Goal: Task Accomplishment & Management: Manage account settings

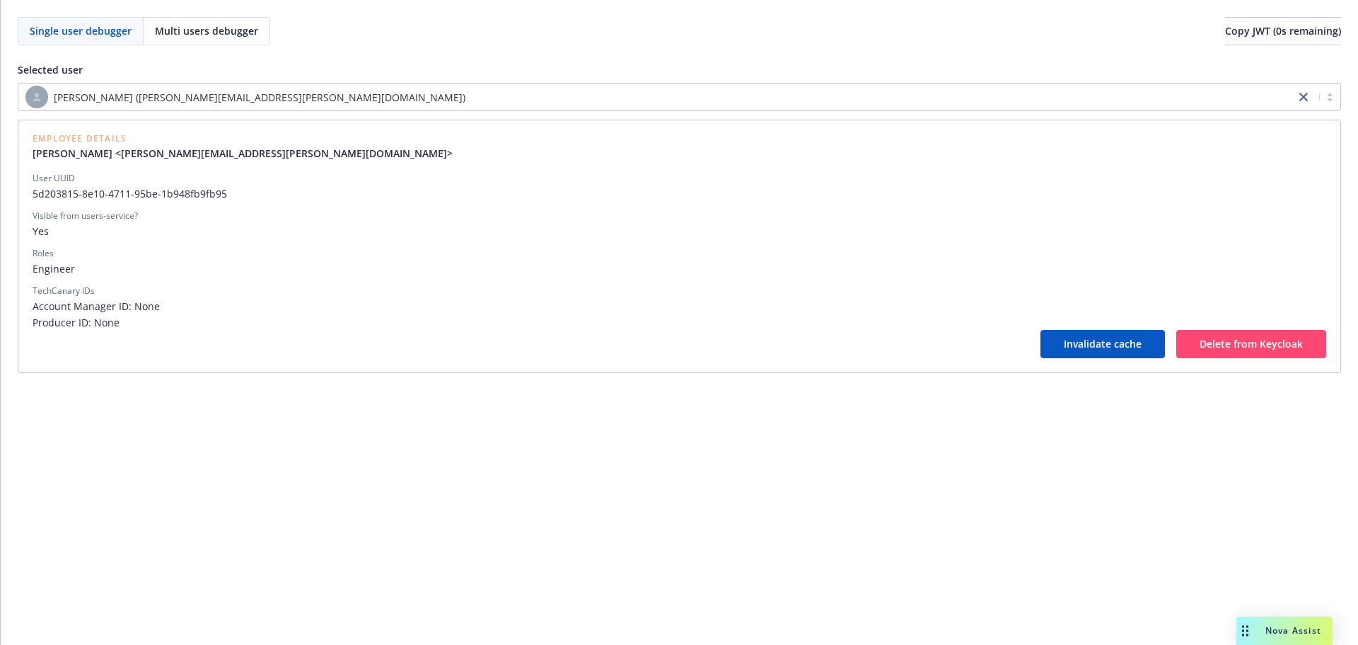
click at [365, 95] on div "[PERSON_NAME] ([PERSON_NAME][EMAIL_ADDRESS][PERSON_NAME][DOMAIN_NAME])" at bounding box center [656, 97] width 1263 height 23
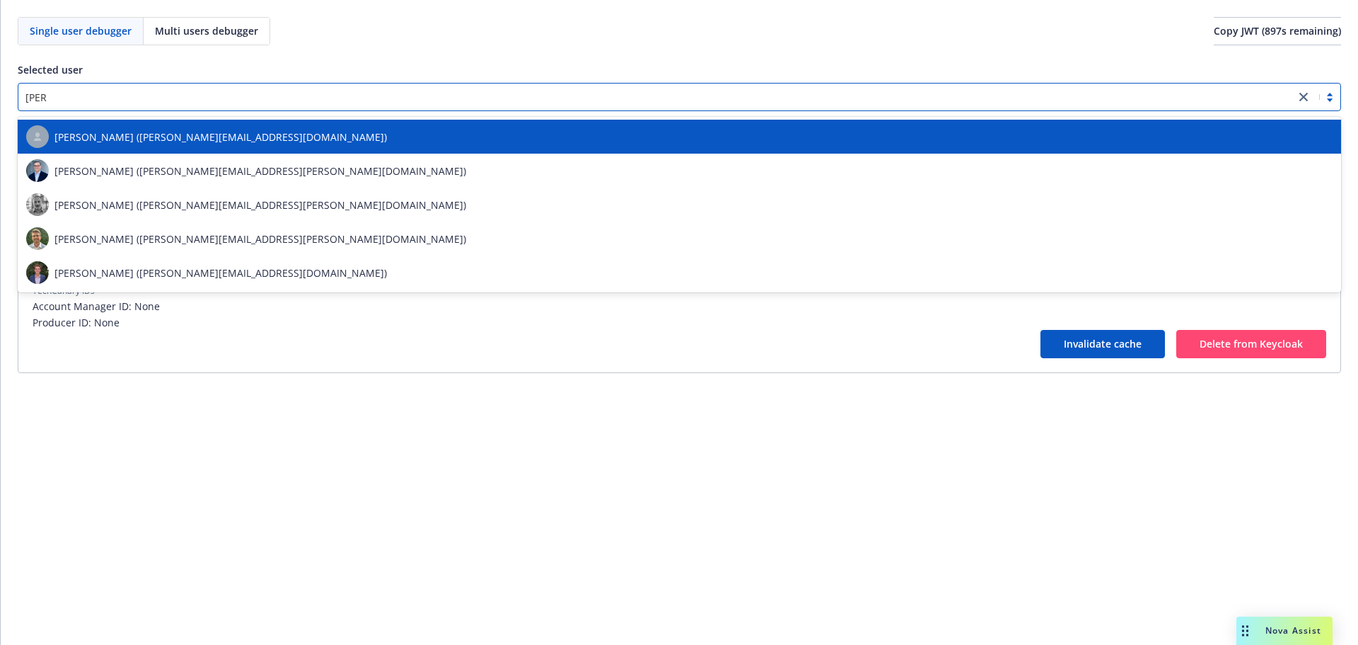
type input "[PERSON_NAME]"
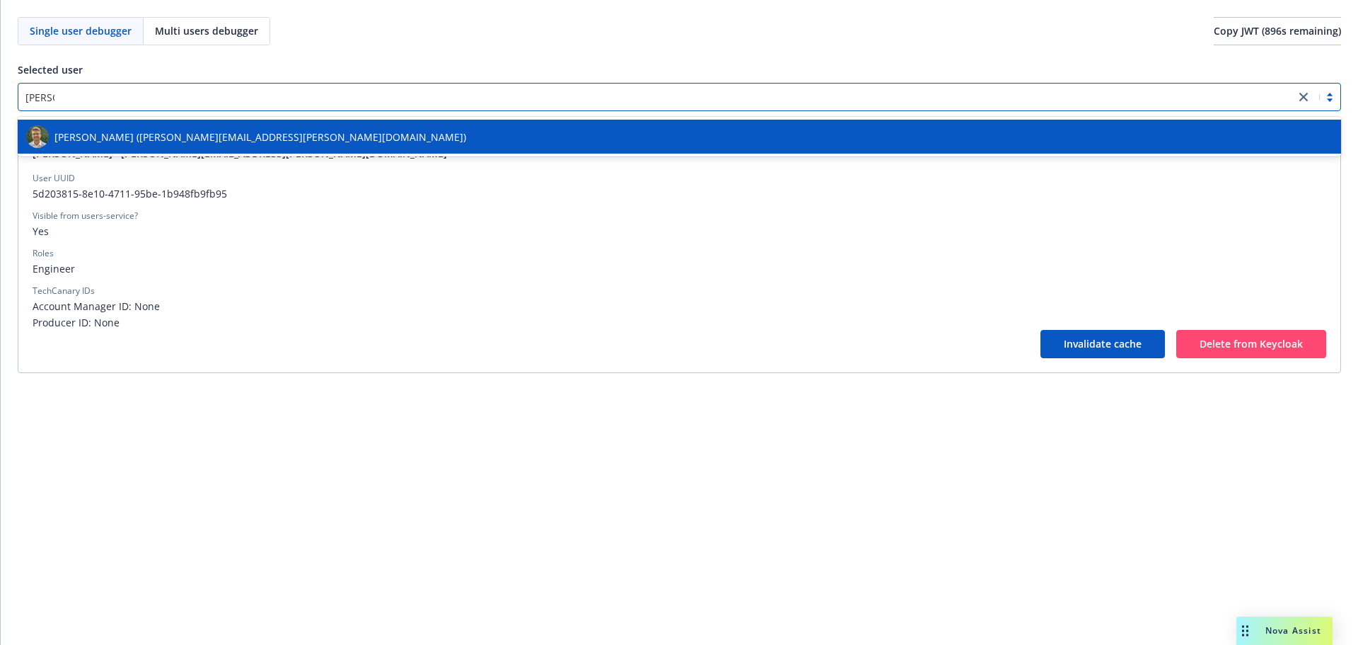
click at [296, 125] on div "[PERSON_NAME] ([PERSON_NAME][EMAIL_ADDRESS][PERSON_NAME][DOMAIN_NAME])" at bounding box center [679, 136] width 1307 height 23
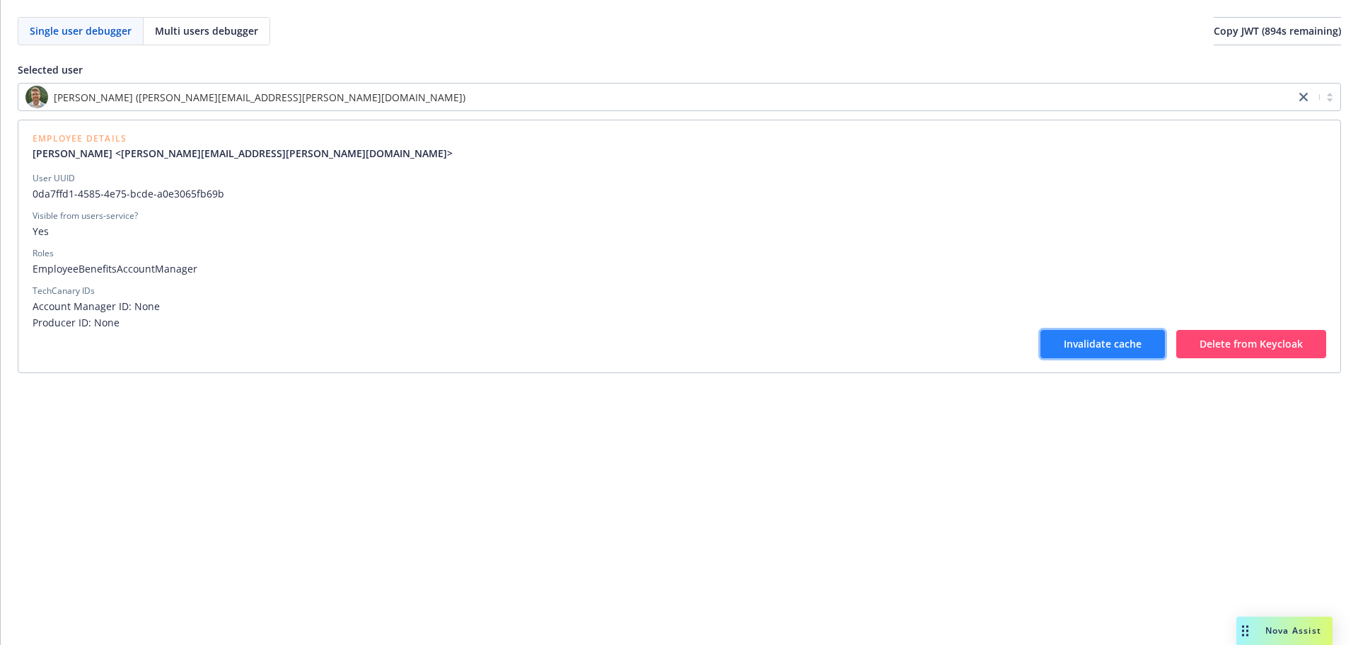
click at [1067, 349] on span "Invalidate cache" at bounding box center [1103, 343] width 78 height 13
drag, startPoint x: 786, startPoint y: 108, endPoint x: 788, endPoint y: 94, distance: 13.6
click at [786, 108] on div "[PERSON_NAME] ([PERSON_NAME][EMAIL_ADDRESS][PERSON_NAME][DOMAIN_NAME])" at bounding box center [656, 97] width 1263 height 23
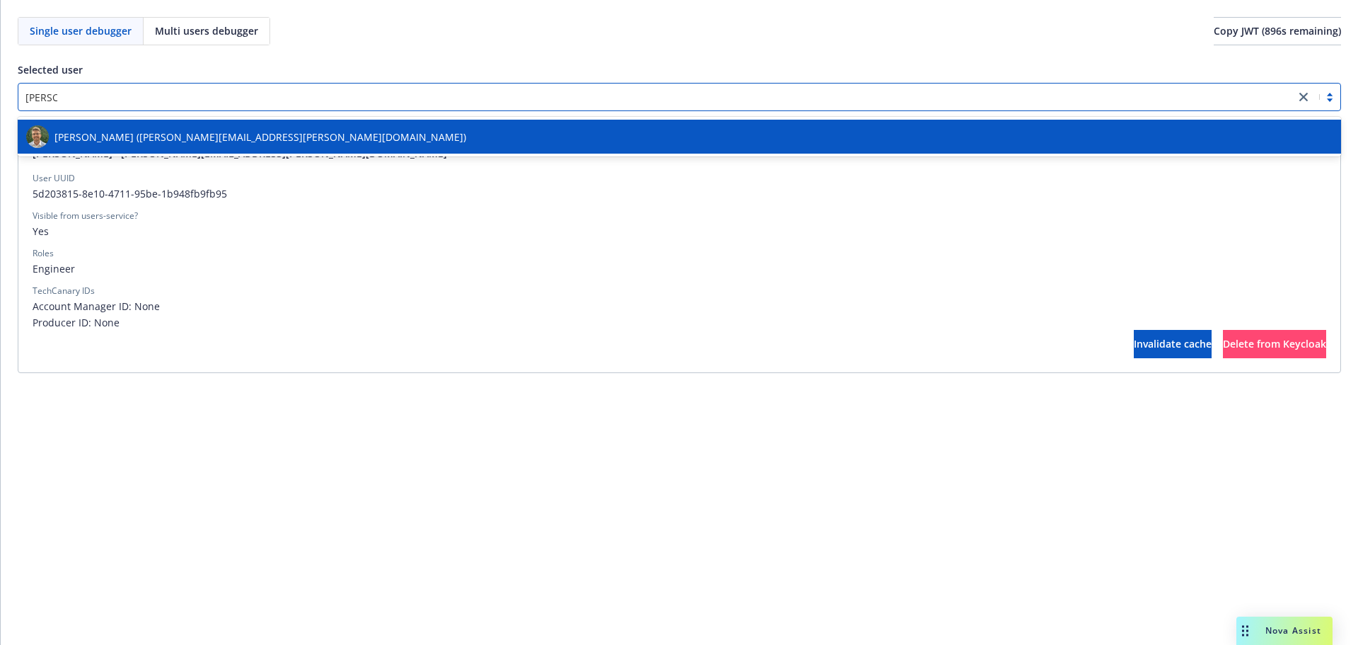
type input "ted wi"
click at [751, 129] on div "[PERSON_NAME] ([PERSON_NAME][EMAIL_ADDRESS][PERSON_NAME][DOMAIN_NAME])" at bounding box center [679, 136] width 1307 height 23
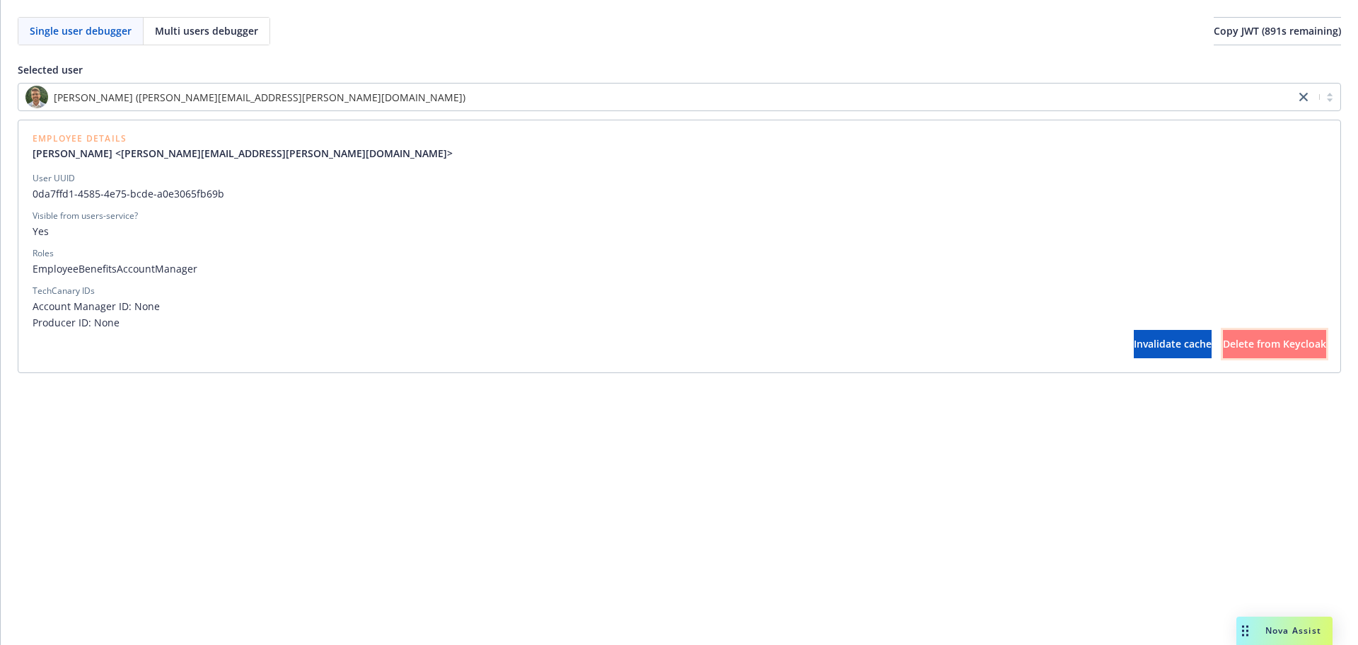
click at [1224, 345] on span "Delete from Keycloak" at bounding box center [1274, 343] width 103 height 13
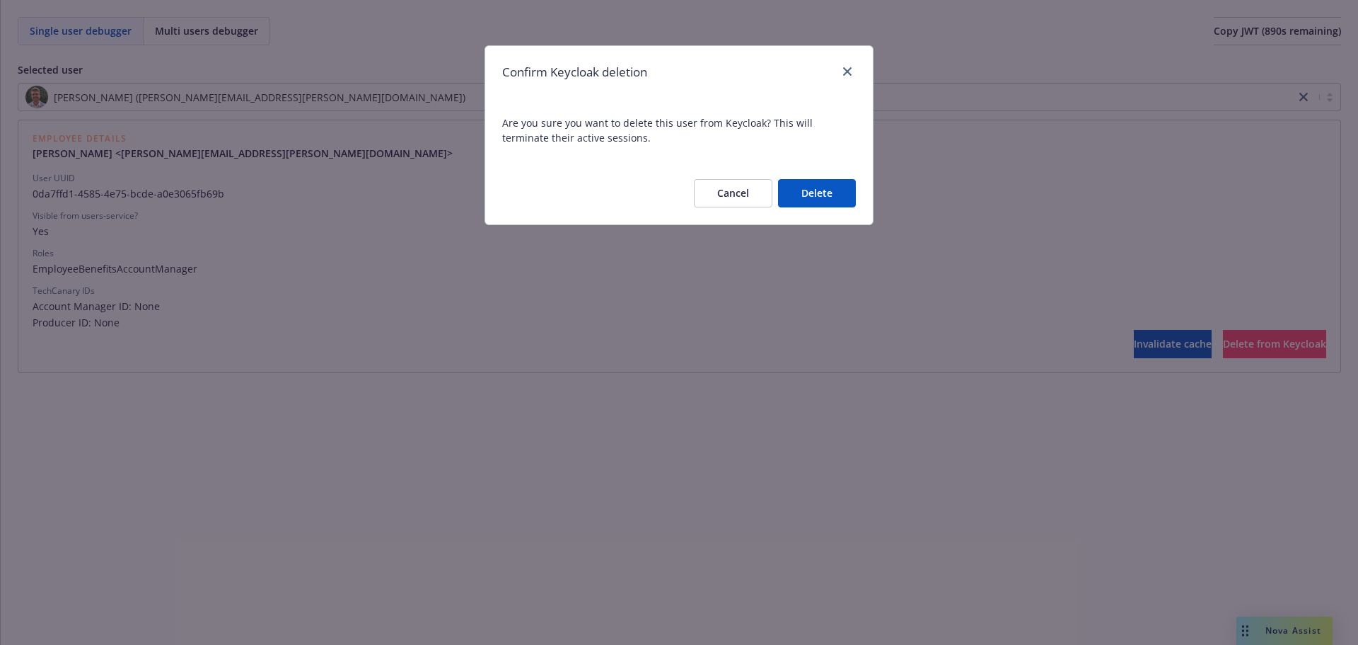
click at [828, 195] on button "Delete" at bounding box center [817, 193] width 78 height 28
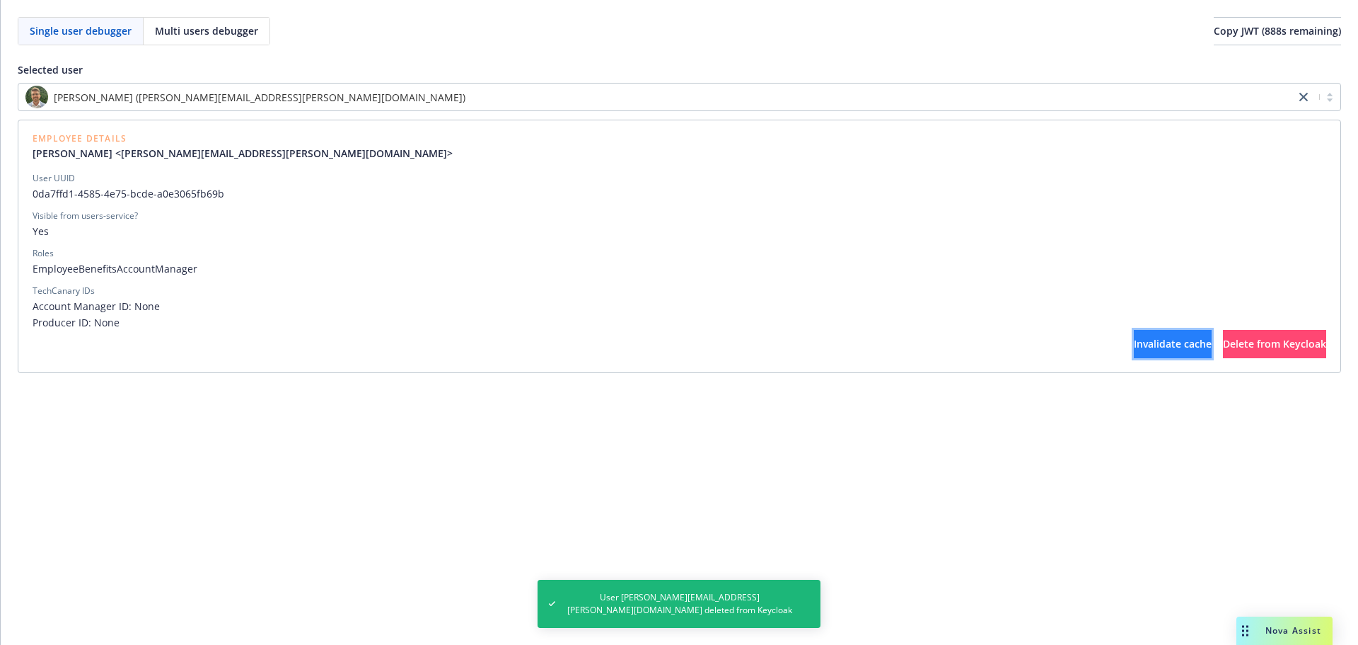
click at [1134, 335] on button "Invalidate cache" at bounding box center [1173, 344] width 78 height 28
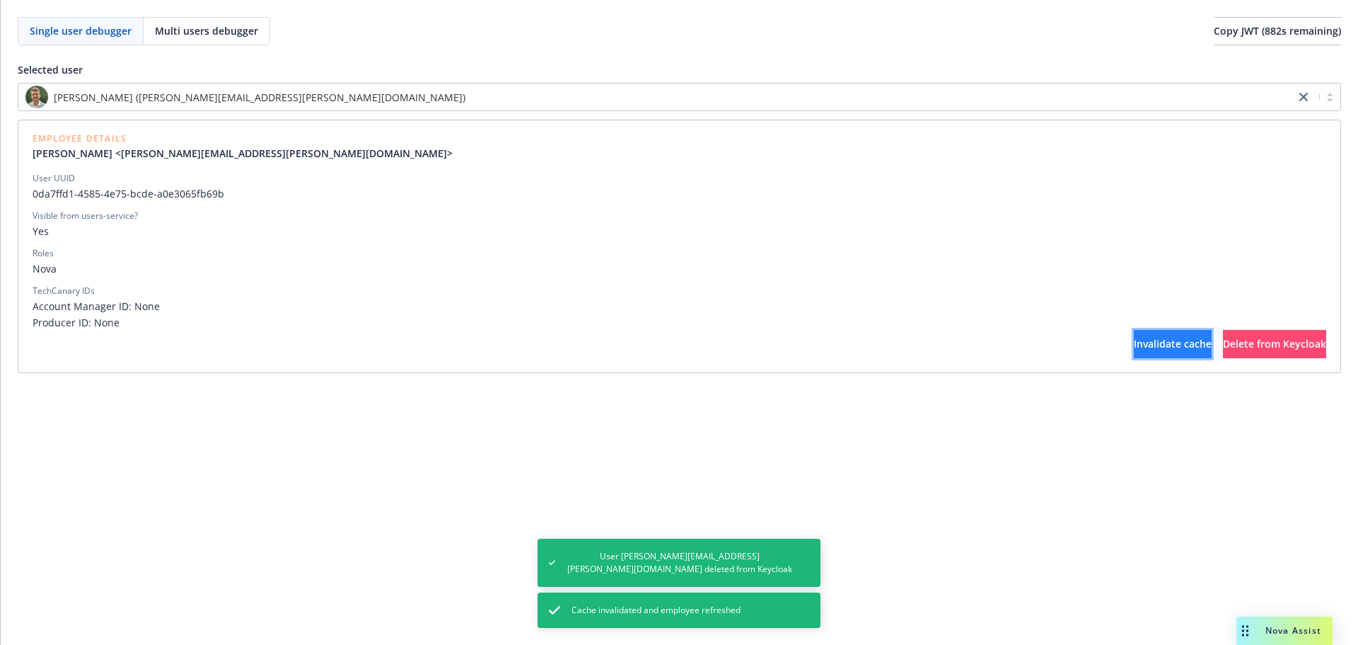
click at [1134, 333] on button "Invalidate cache" at bounding box center [1173, 344] width 78 height 28
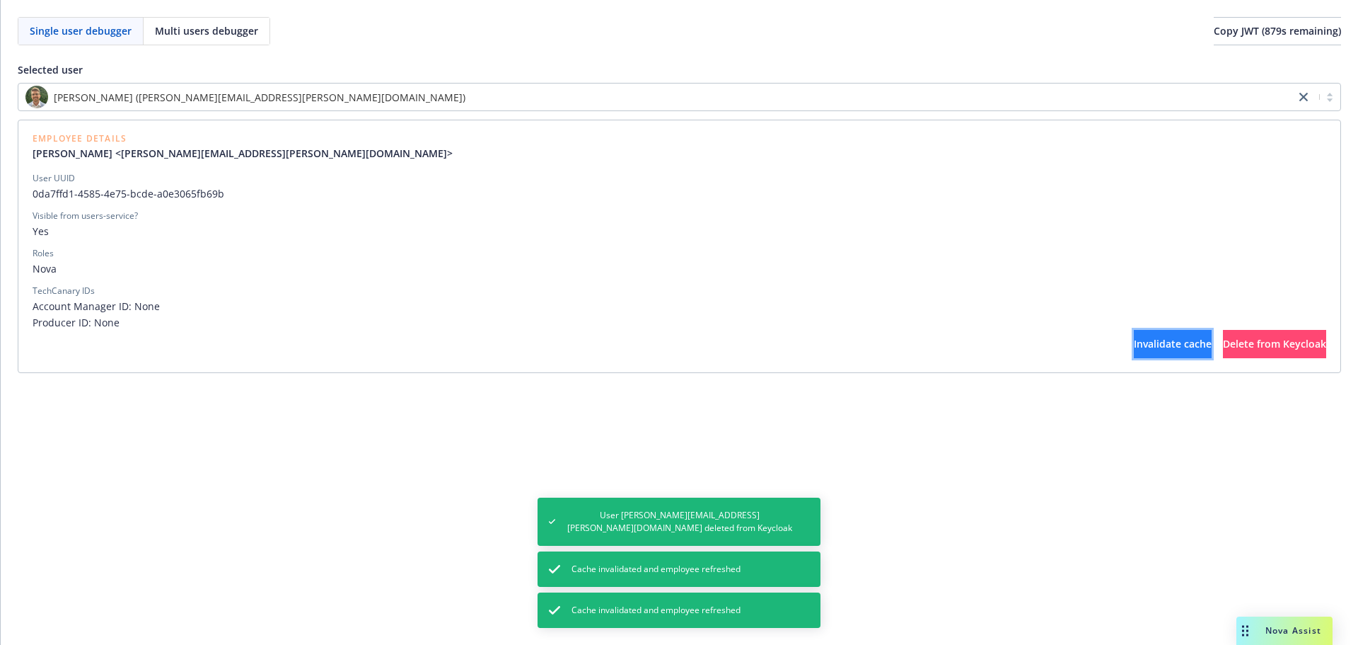
click at [1139, 341] on span "Invalidate cache" at bounding box center [1173, 343] width 78 height 13
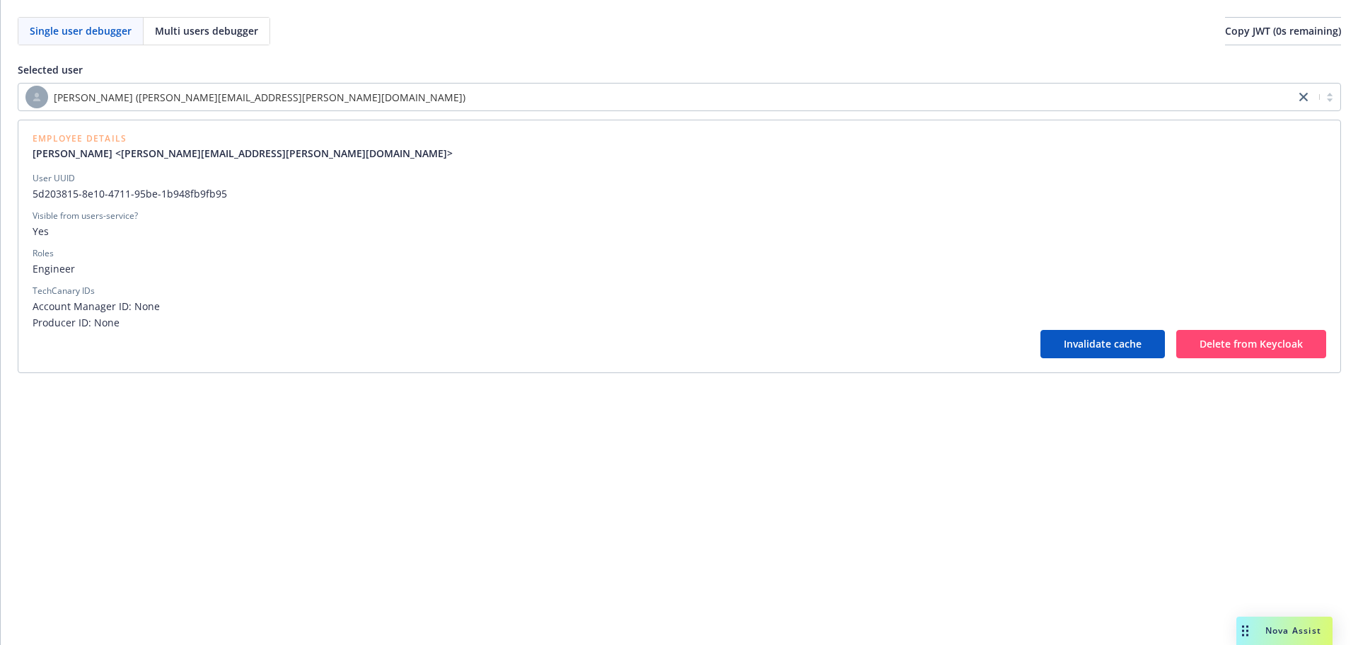
click at [351, 96] on div "[PERSON_NAME] ([PERSON_NAME][EMAIL_ADDRESS][PERSON_NAME][DOMAIN_NAME])" at bounding box center [656, 97] width 1263 height 23
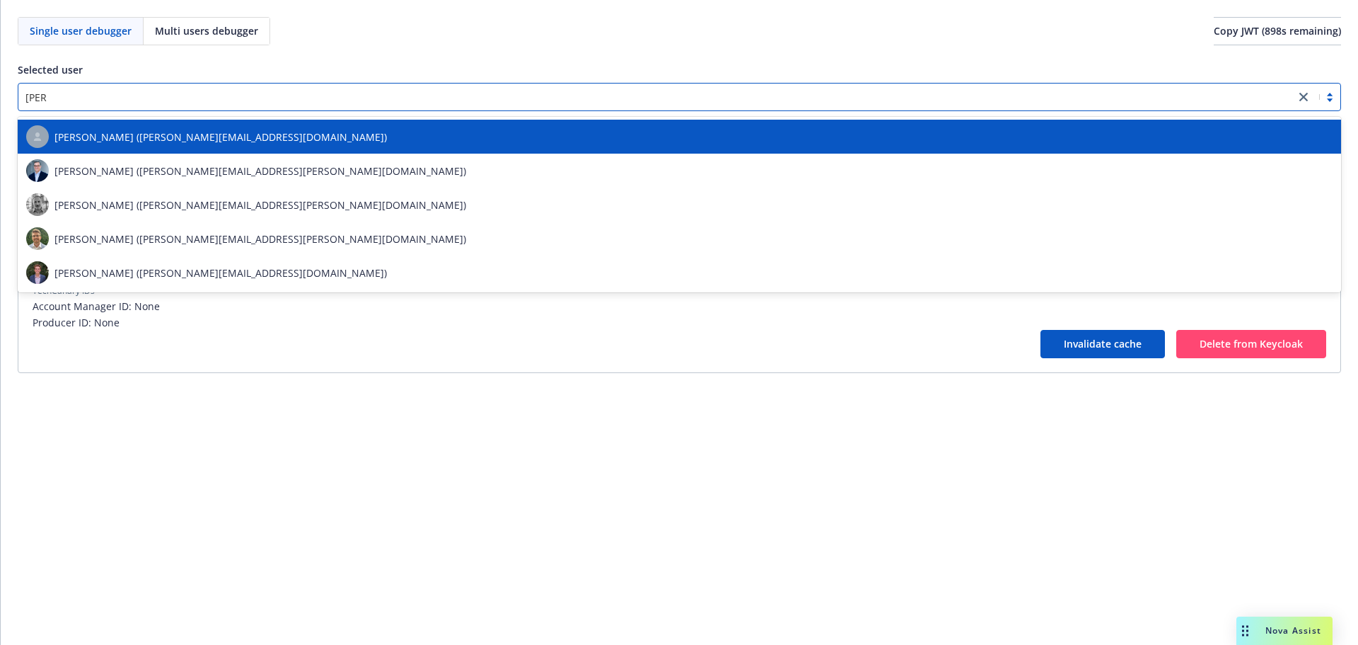
type input "[PERSON_NAME]"
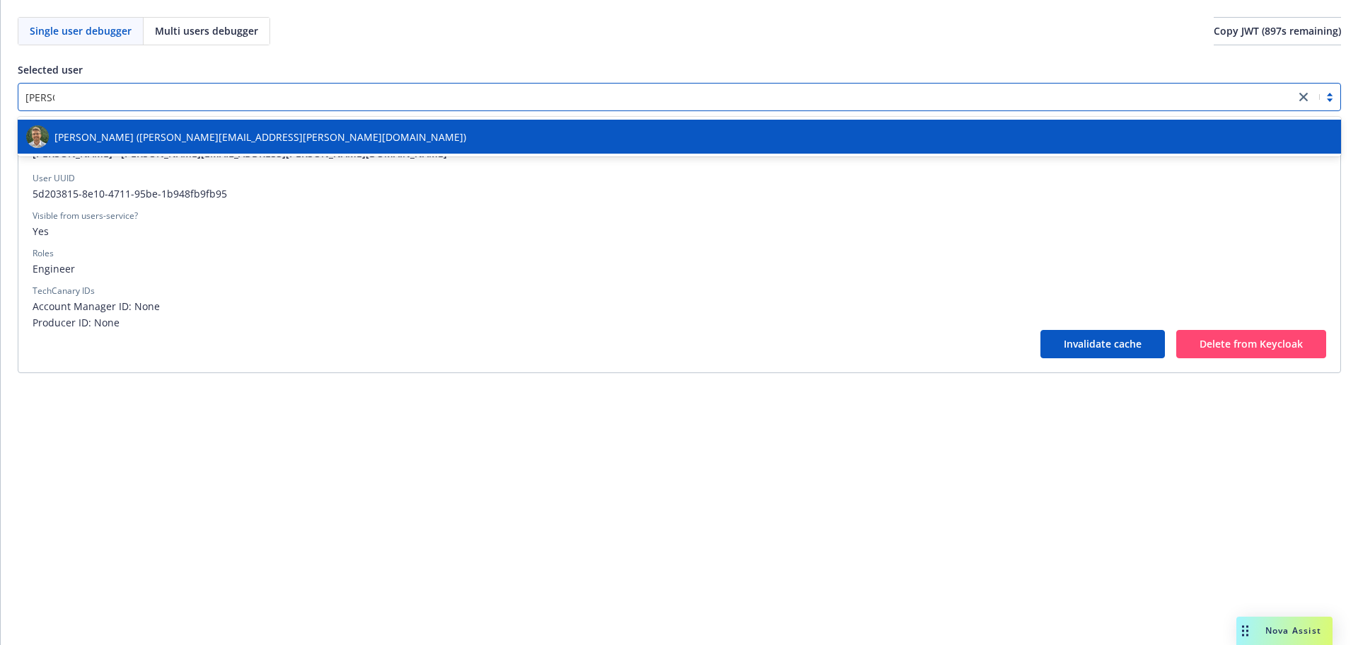
click at [321, 139] on div "[PERSON_NAME] ([PERSON_NAME][EMAIL_ADDRESS][PERSON_NAME][DOMAIN_NAME])" at bounding box center [679, 136] width 1307 height 23
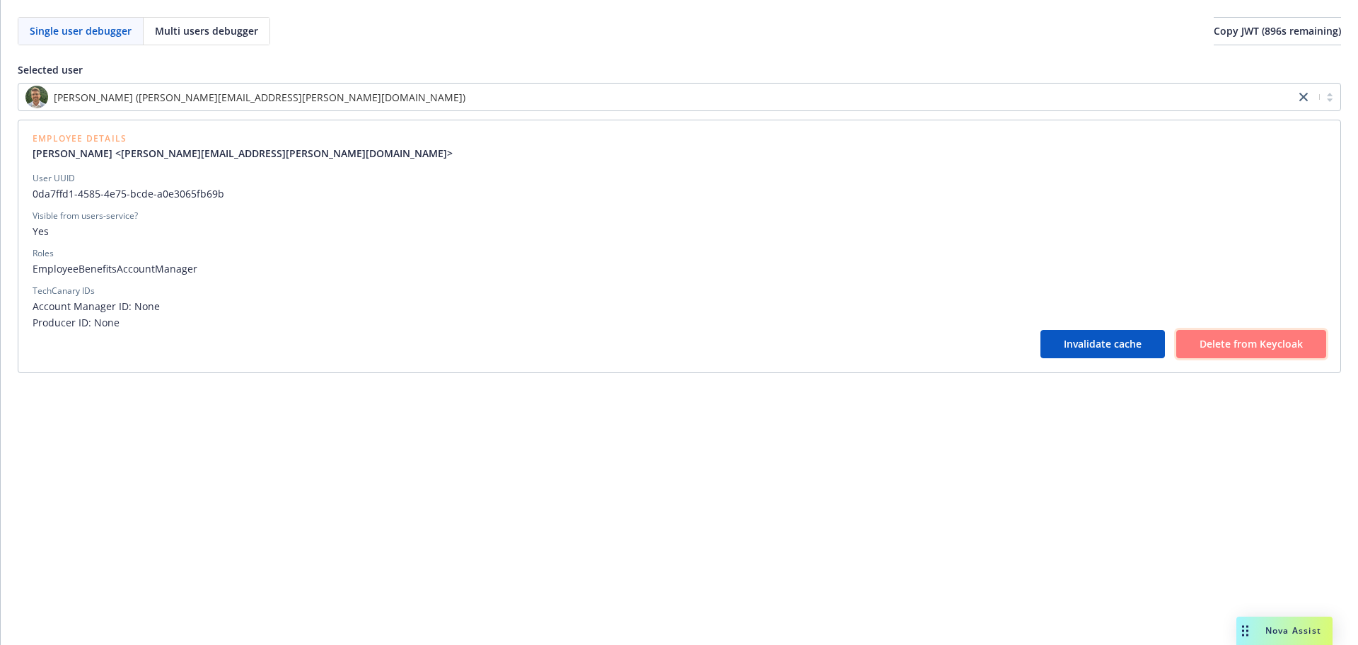
click at [1218, 349] on span "Delete from Keycloak" at bounding box center [1251, 343] width 103 height 13
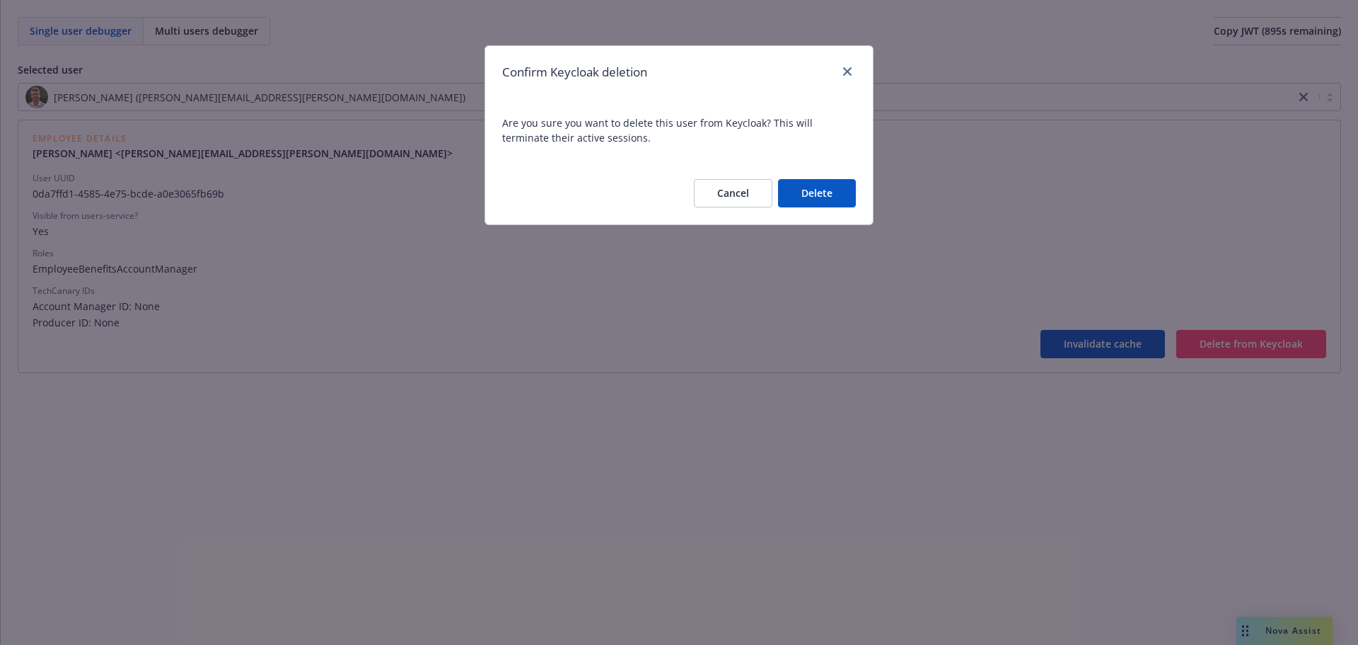
click at [805, 190] on button "Delete" at bounding box center [817, 193] width 78 height 28
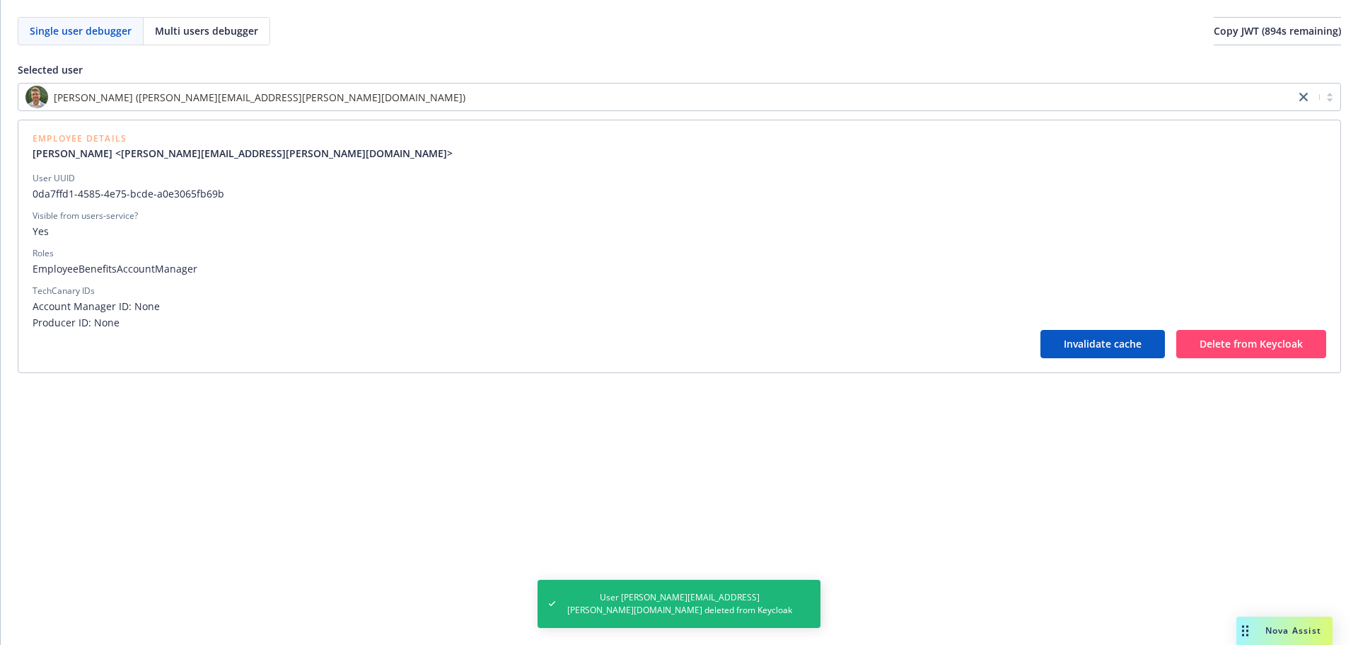
click at [1073, 323] on span "Producer ID: None" at bounding box center [680, 322] width 1294 height 15
click at [1075, 335] on button "Invalidate cache" at bounding box center [1103, 344] width 125 height 28
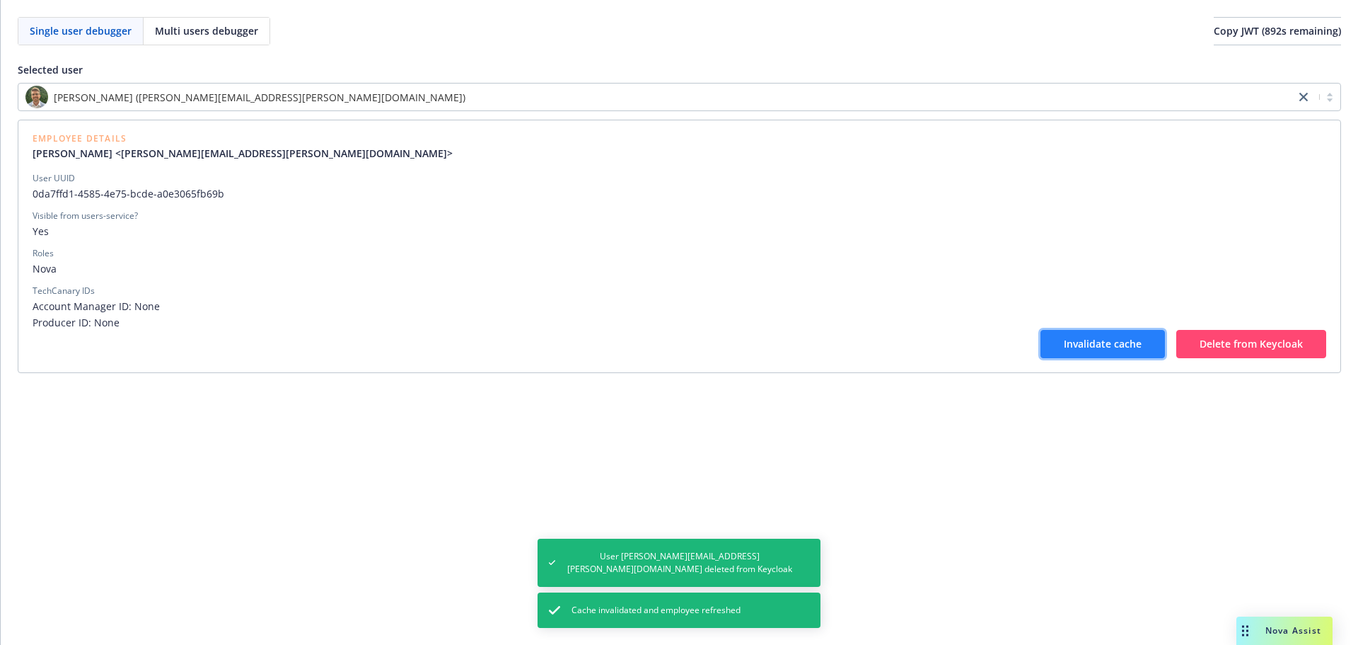
click at [1069, 354] on button "Invalidate cache" at bounding box center [1103, 344] width 125 height 28
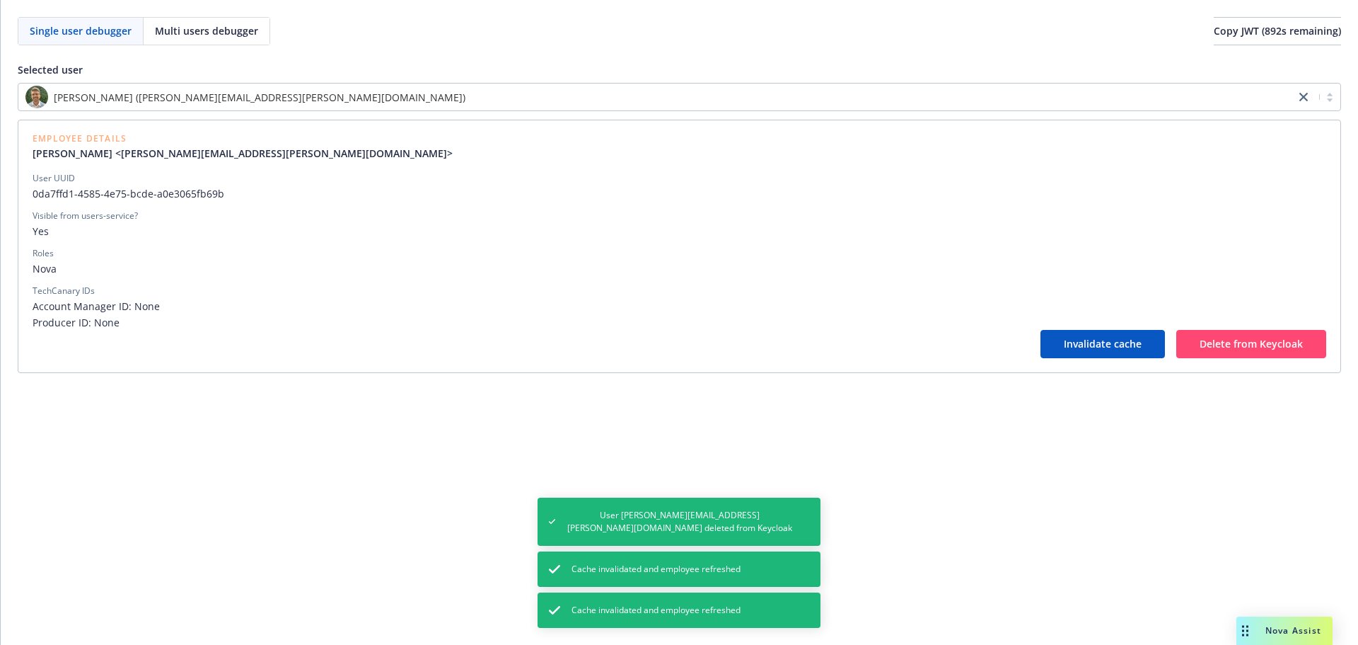
click at [818, 306] on span "Account Manager ID: None" at bounding box center [680, 306] width 1294 height 15
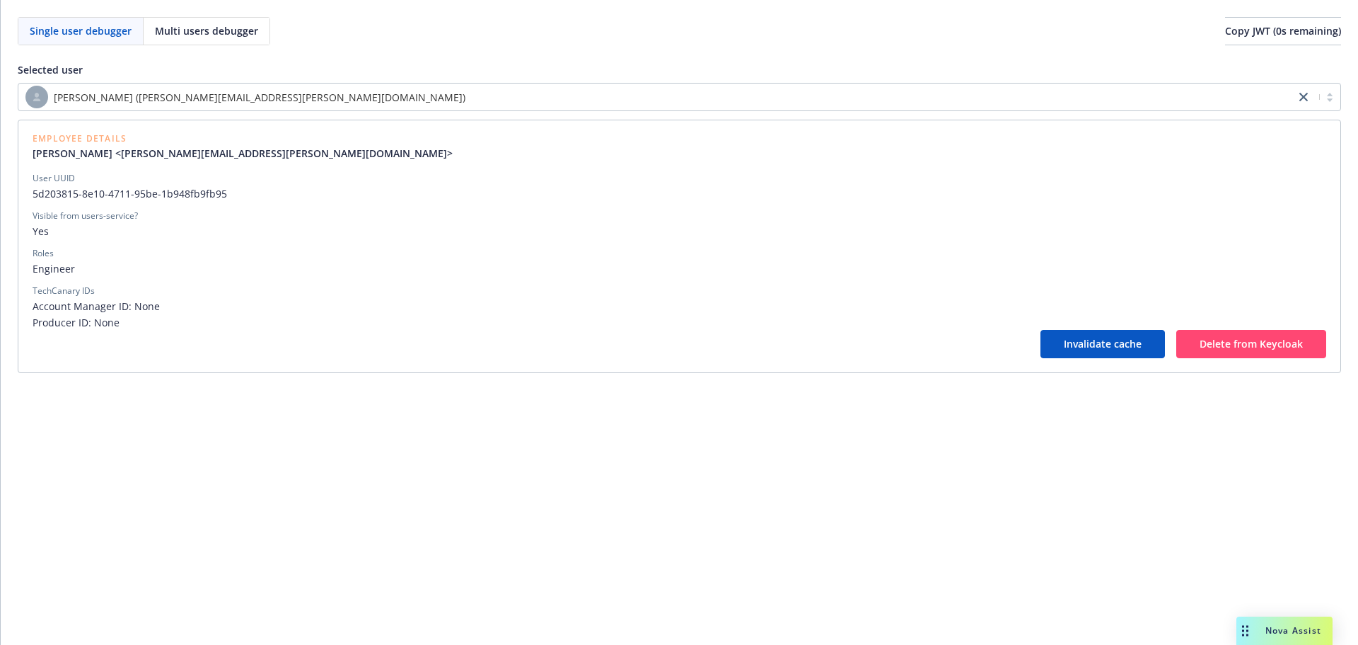
click at [572, 100] on div "[PERSON_NAME] ([PERSON_NAME][EMAIL_ADDRESS][PERSON_NAME][DOMAIN_NAME])" at bounding box center [656, 97] width 1263 height 23
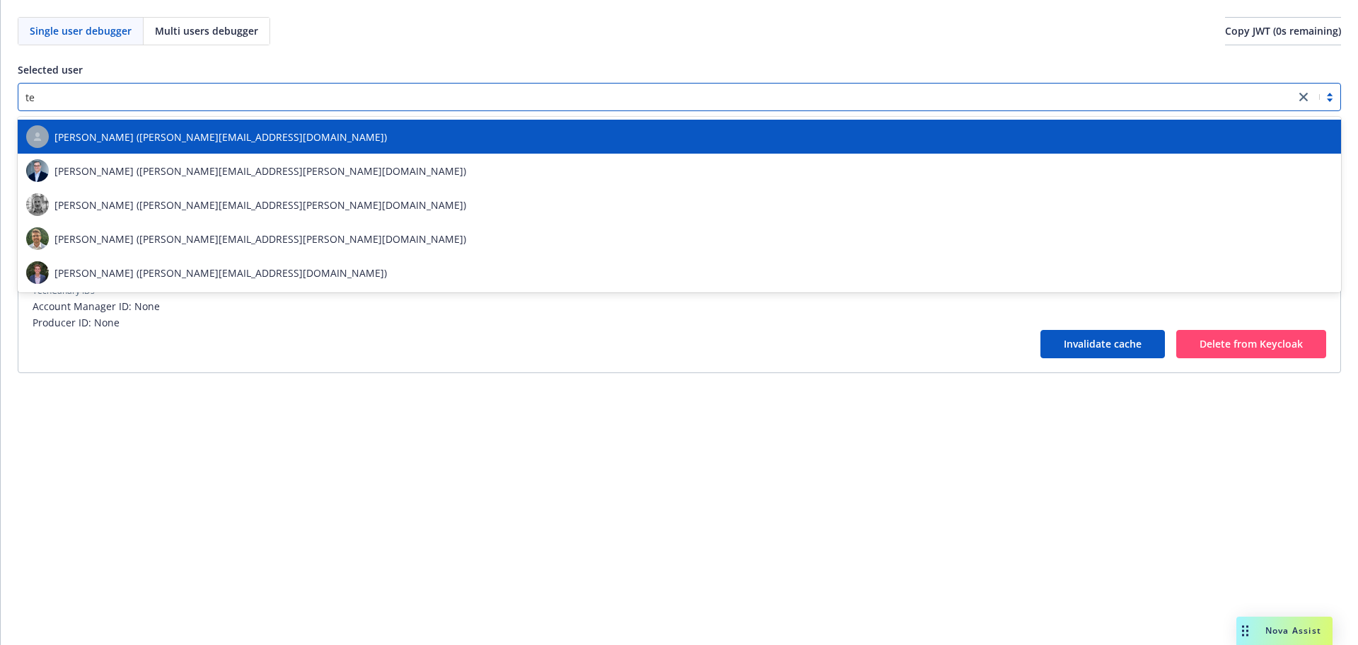
type input "[PERSON_NAME]"
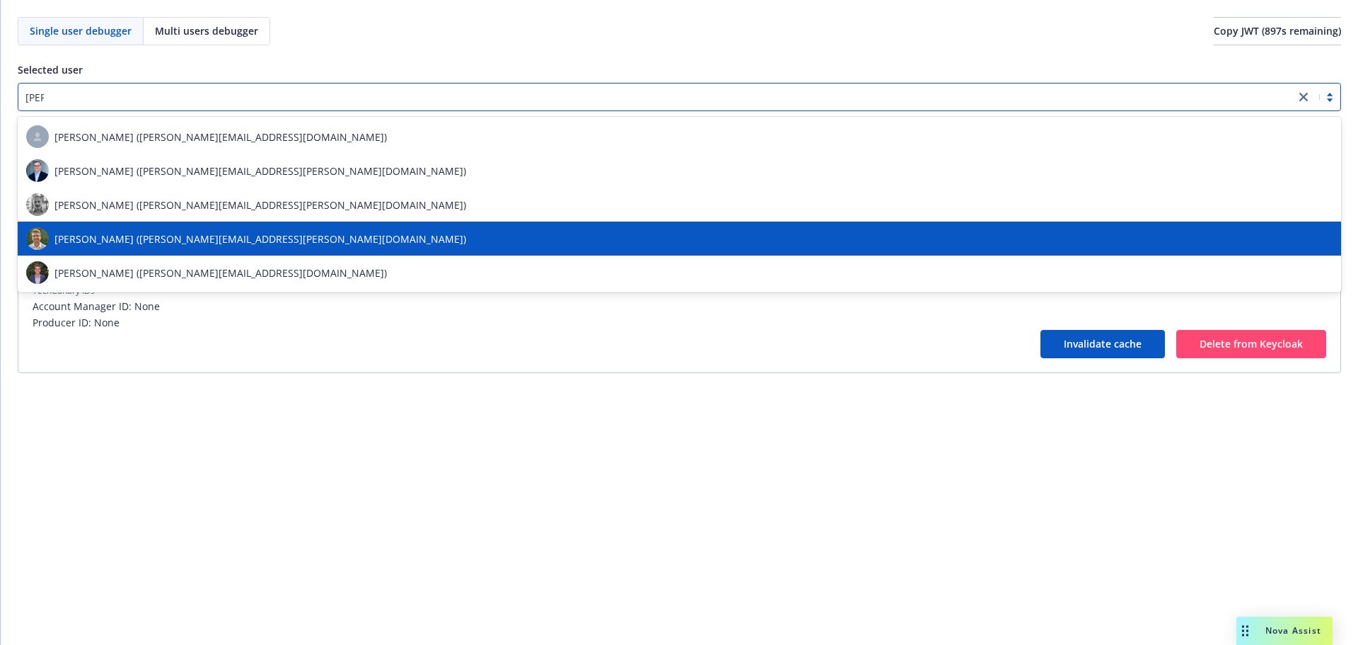
click at [261, 234] on div "[PERSON_NAME] ([PERSON_NAME][EMAIL_ADDRESS][PERSON_NAME][DOMAIN_NAME])" at bounding box center [679, 238] width 1307 height 23
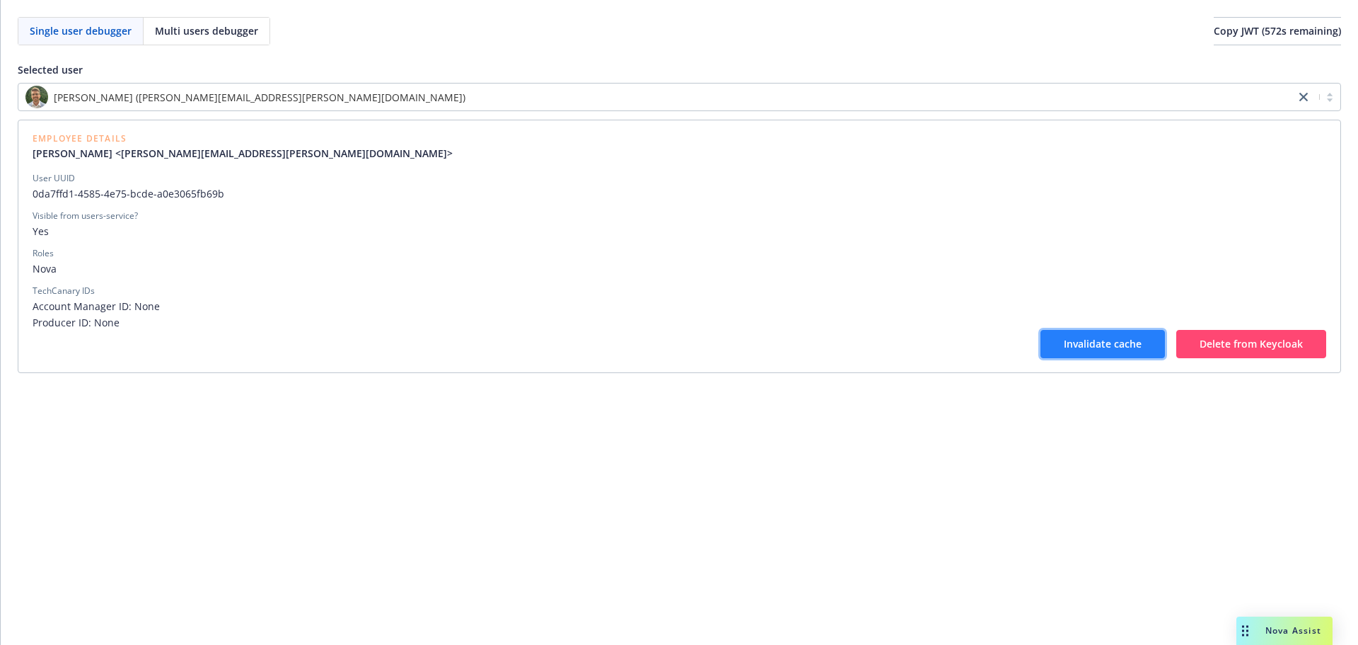
click at [1056, 330] on button "Invalidate cache" at bounding box center [1103, 344] width 125 height 28
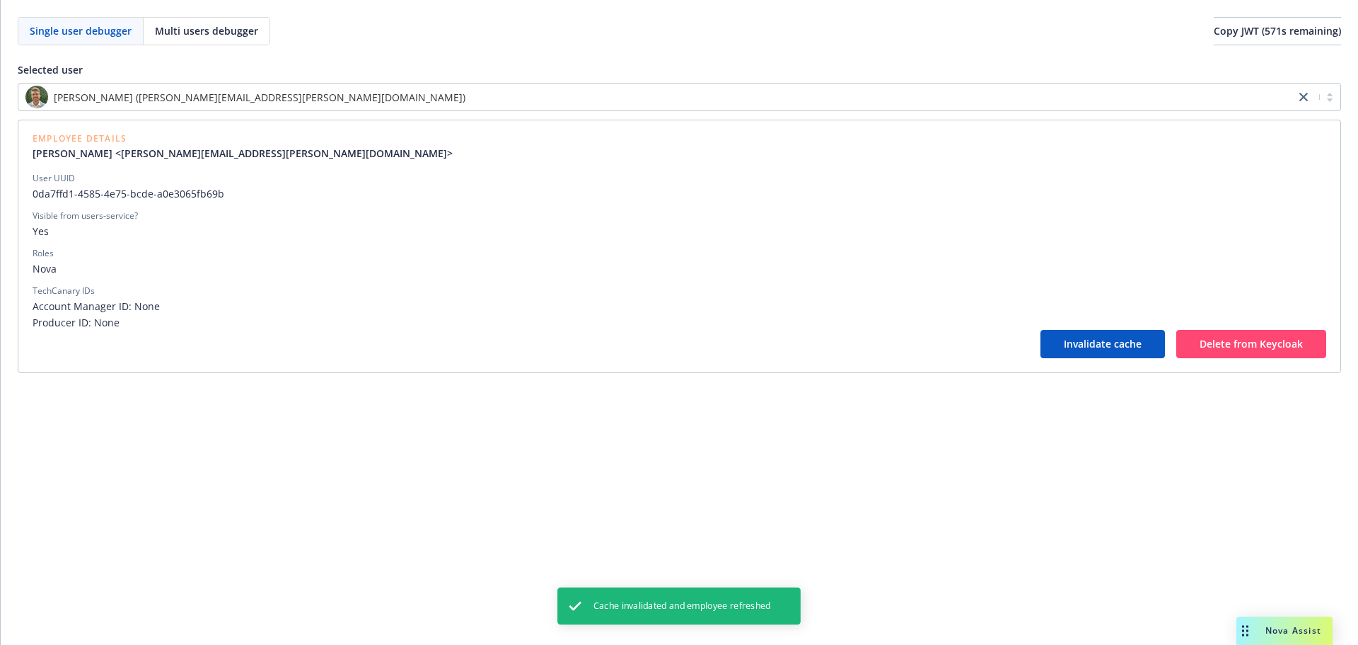
click at [600, 243] on div "User UUID 0da7ffd1-4585-4e75-bcde-a0e3065fb69b Visible from users-service? Yes …" at bounding box center [680, 251] width 1294 height 158
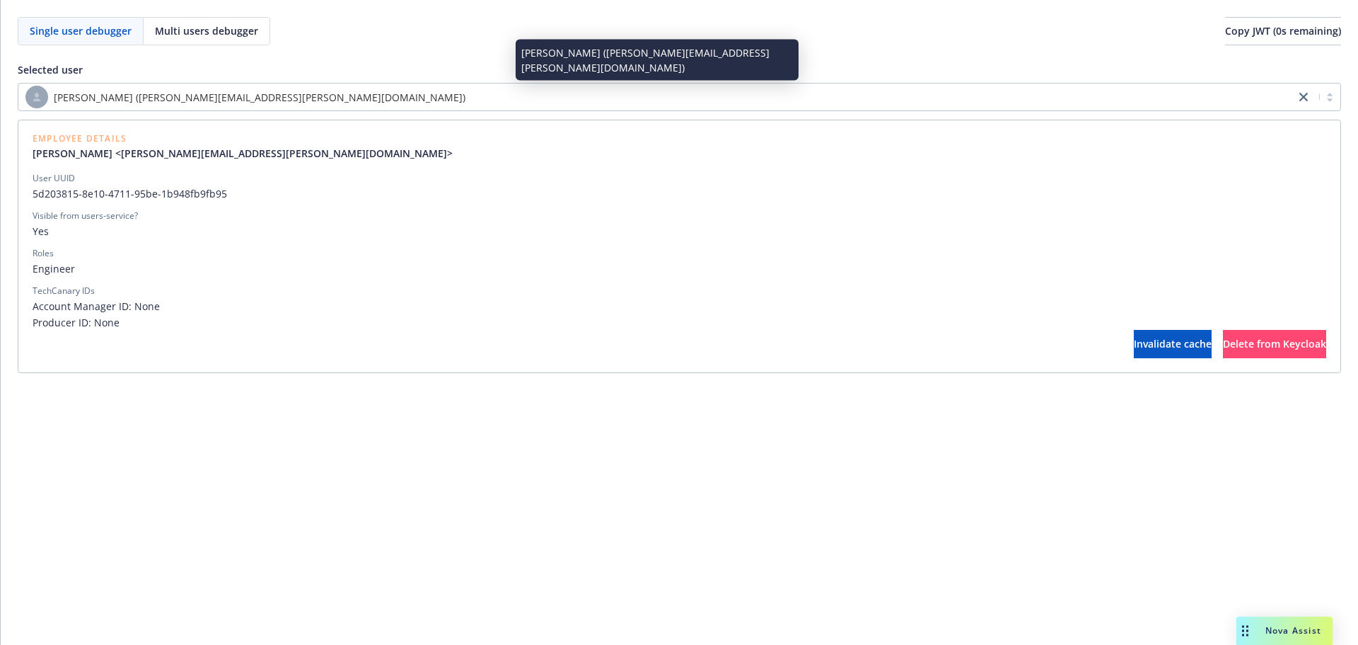
click at [487, 105] on div "[PERSON_NAME] ([PERSON_NAME][EMAIL_ADDRESS][PERSON_NAME][DOMAIN_NAME])" at bounding box center [656, 97] width 1263 height 23
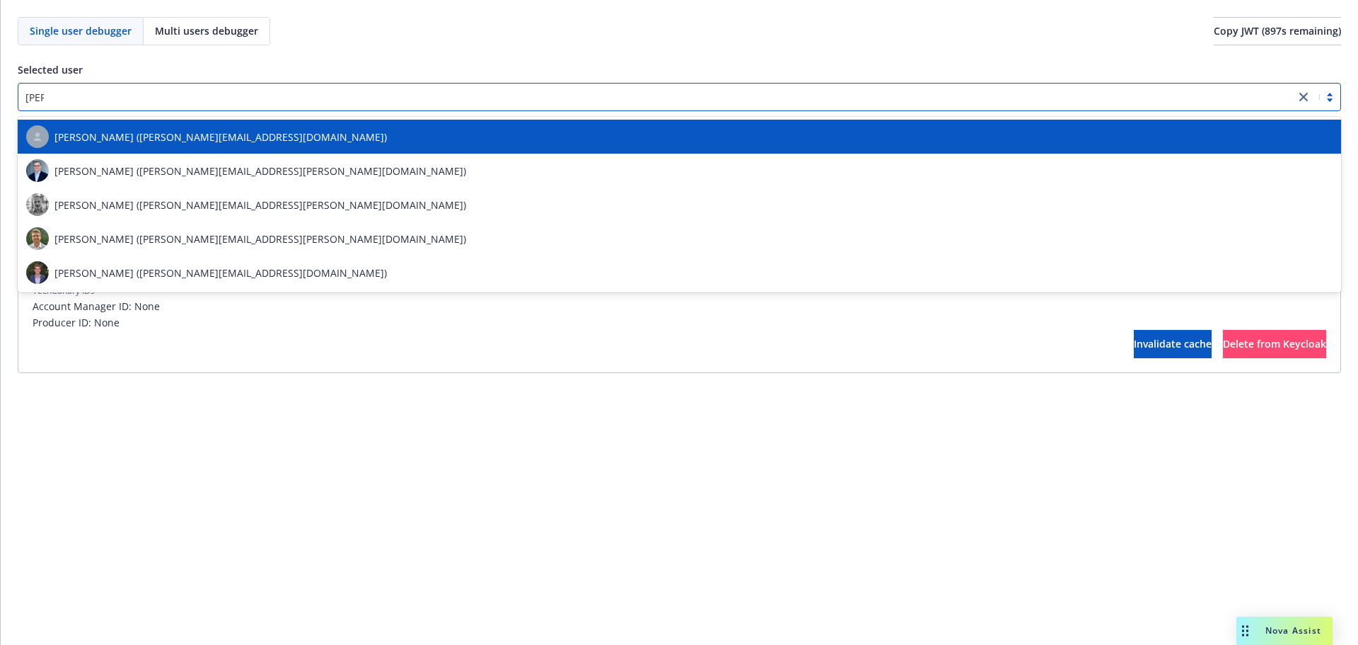
type input "ted w"
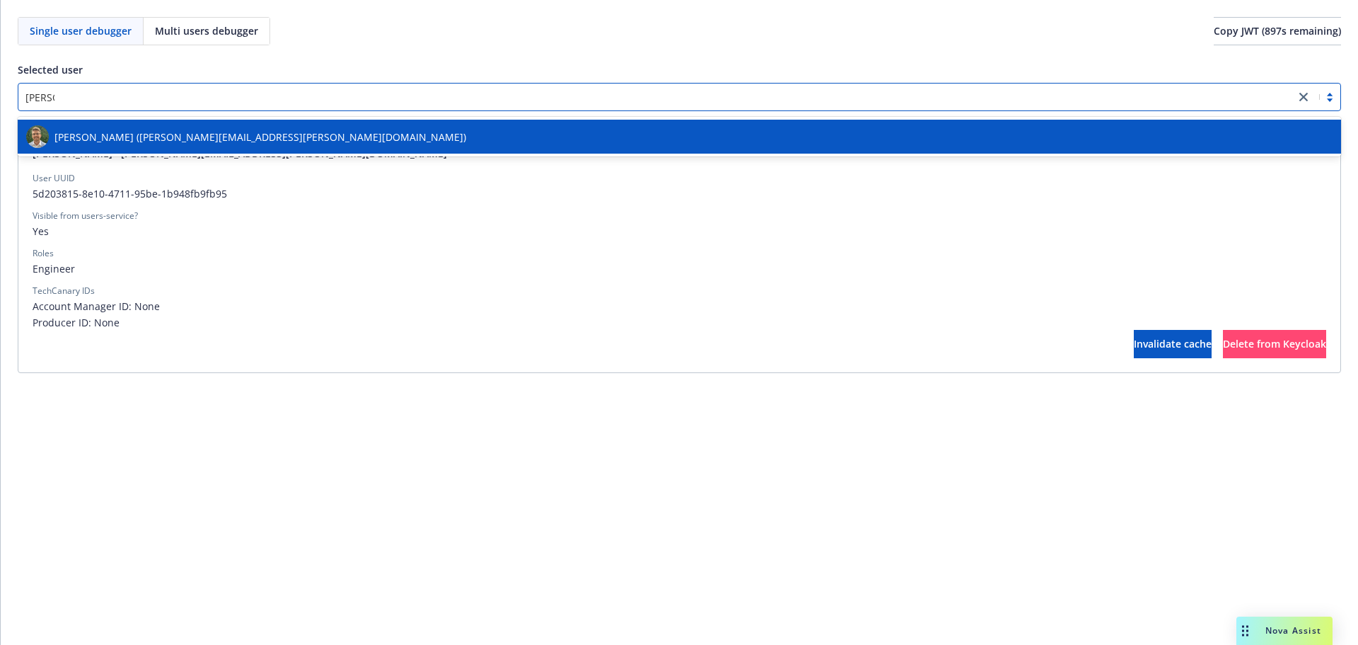
click at [434, 141] on div "[PERSON_NAME] ([PERSON_NAME][EMAIL_ADDRESS][PERSON_NAME][DOMAIN_NAME])" at bounding box center [679, 136] width 1307 height 23
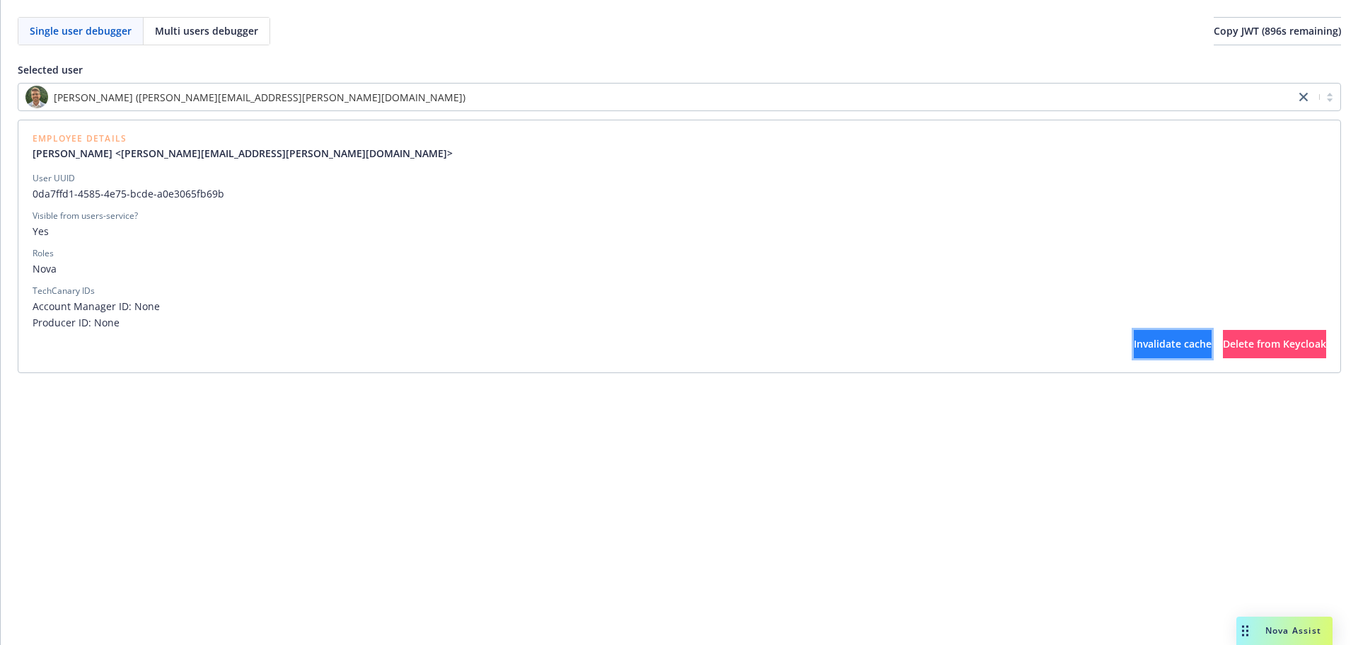
click at [1134, 347] on span "Invalidate cache" at bounding box center [1173, 343] width 78 height 13
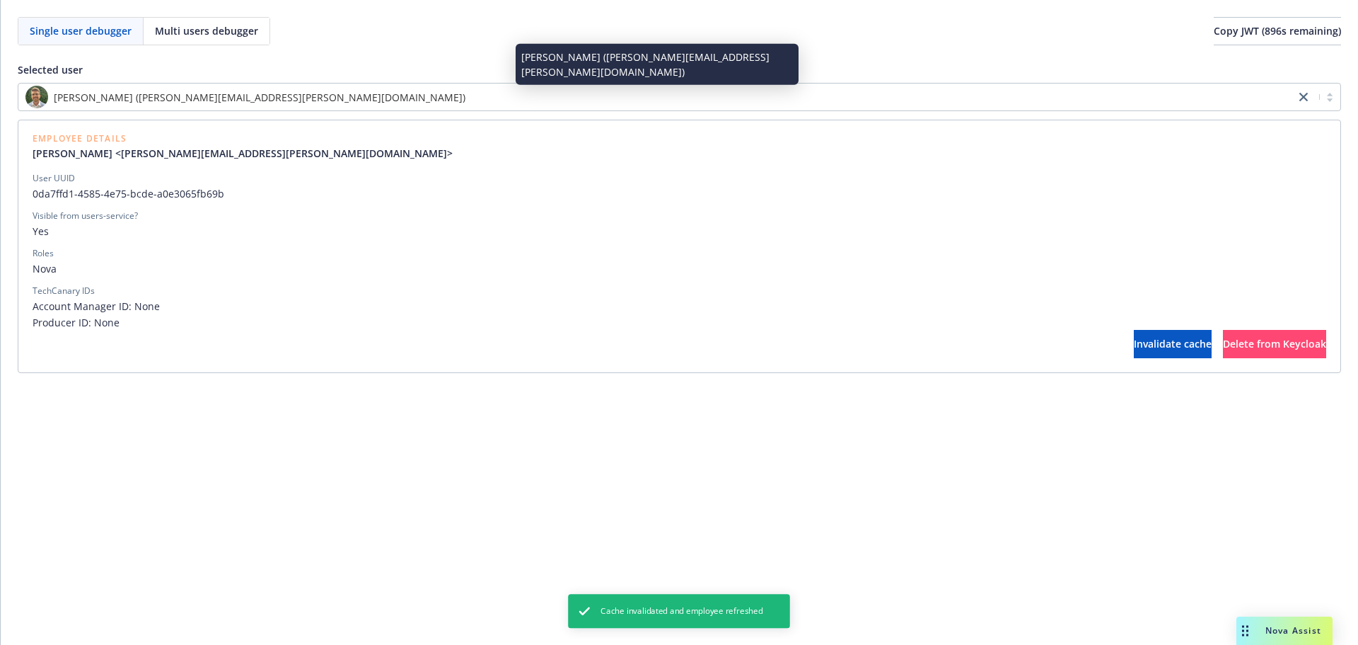
click at [595, 87] on div "[PERSON_NAME] ([PERSON_NAME][EMAIL_ADDRESS][PERSON_NAME][DOMAIN_NAME])" at bounding box center [656, 97] width 1263 height 23
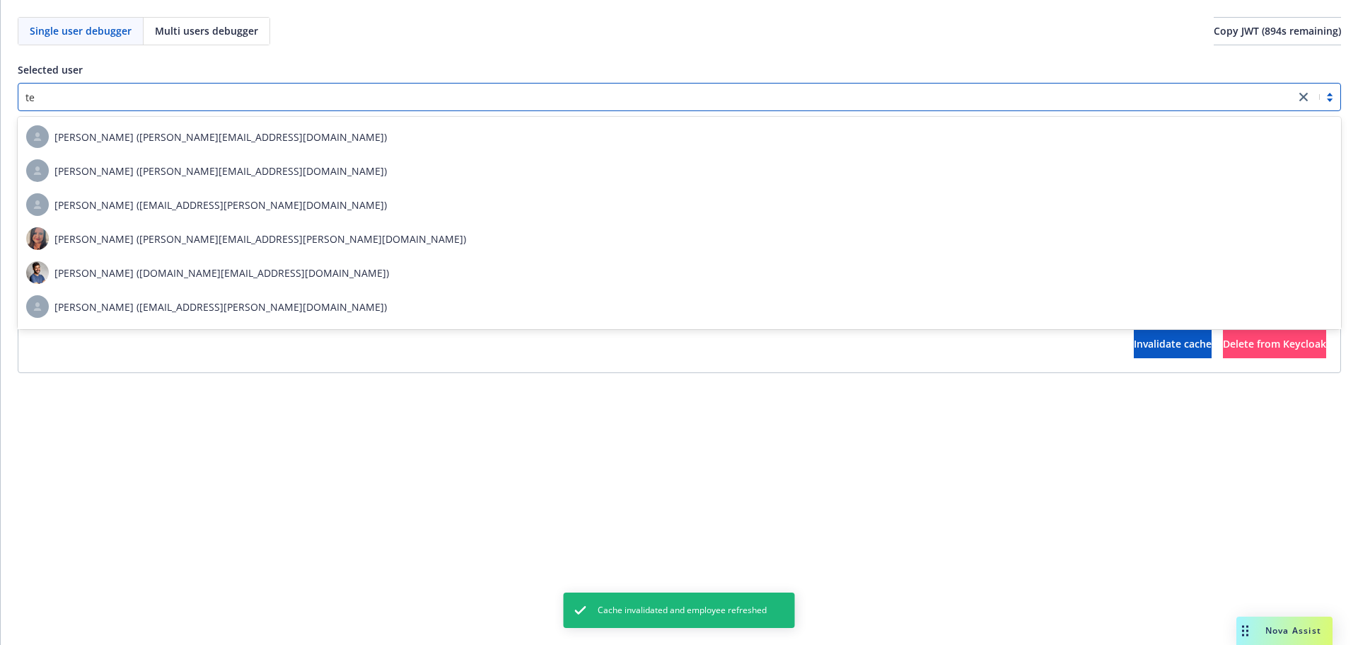
scroll to position [4556, 0]
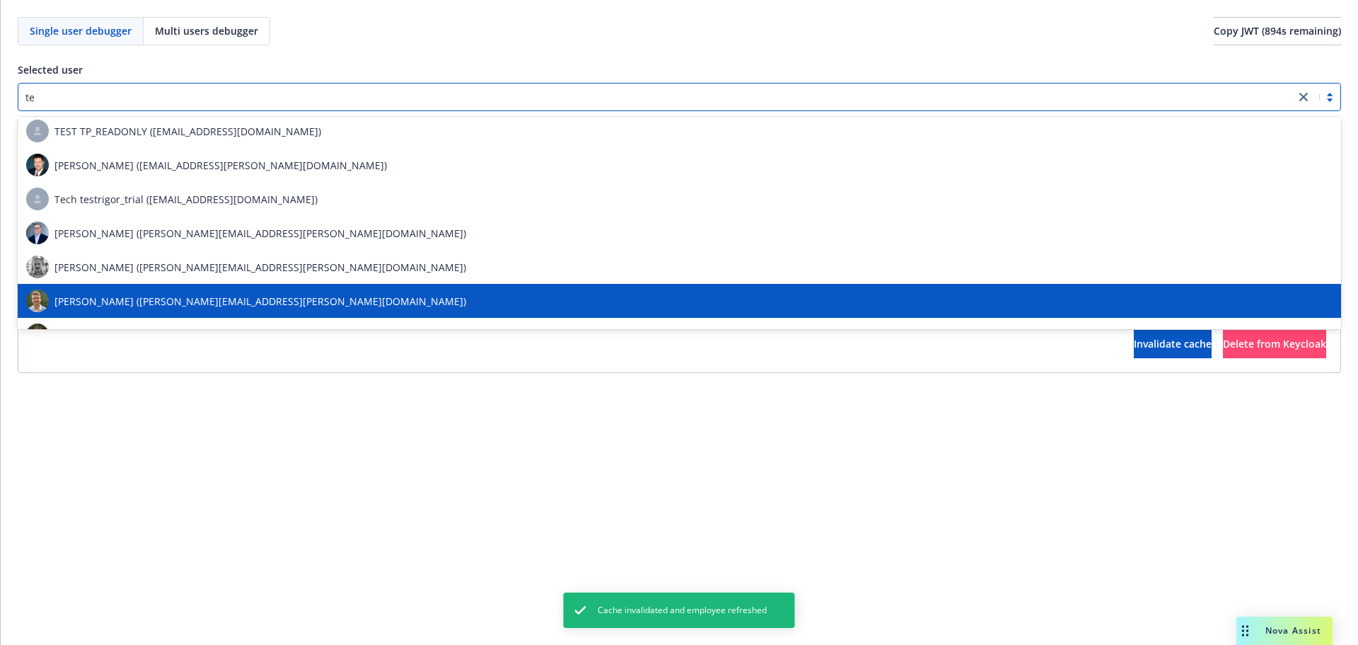
type input "[PERSON_NAME]"
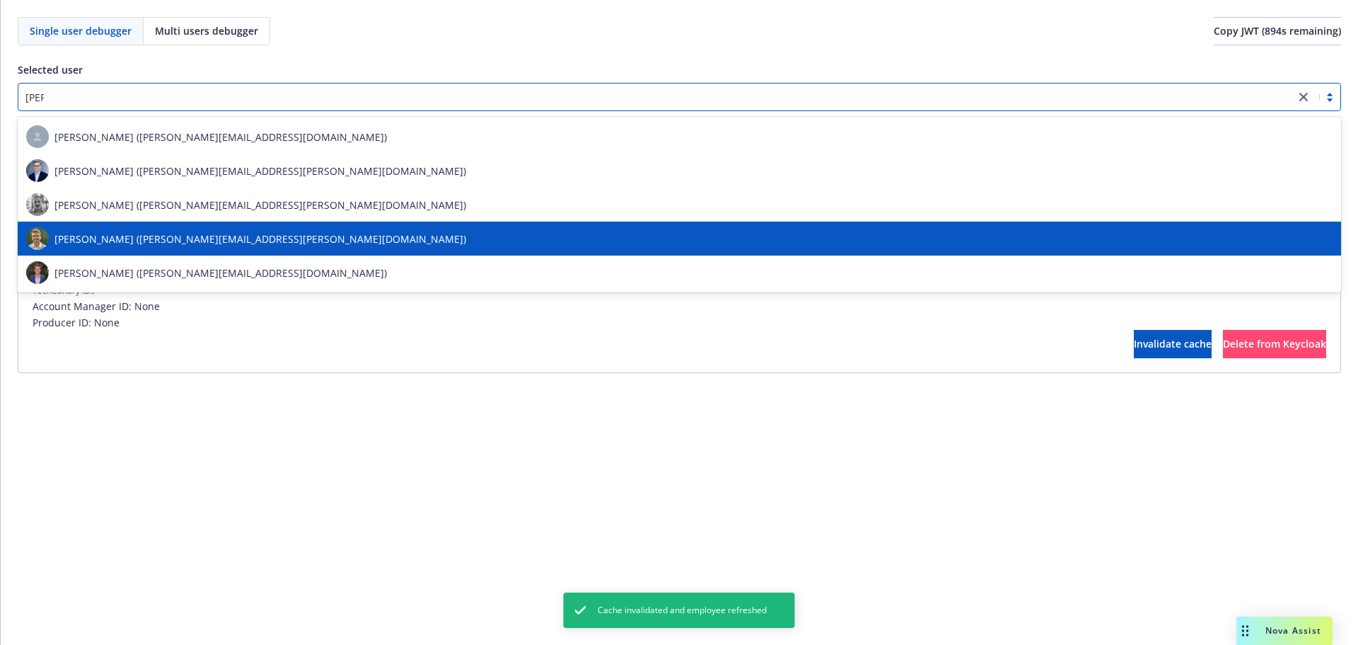
scroll to position [0, 0]
click at [338, 248] on div "[PERSON_NAME] ([PERSON_NAME][EMAIL_ADDRESS][PERSON_NAME][DOMAIN_NAME])" at bounding box center [679, 238] width 1307 height 23
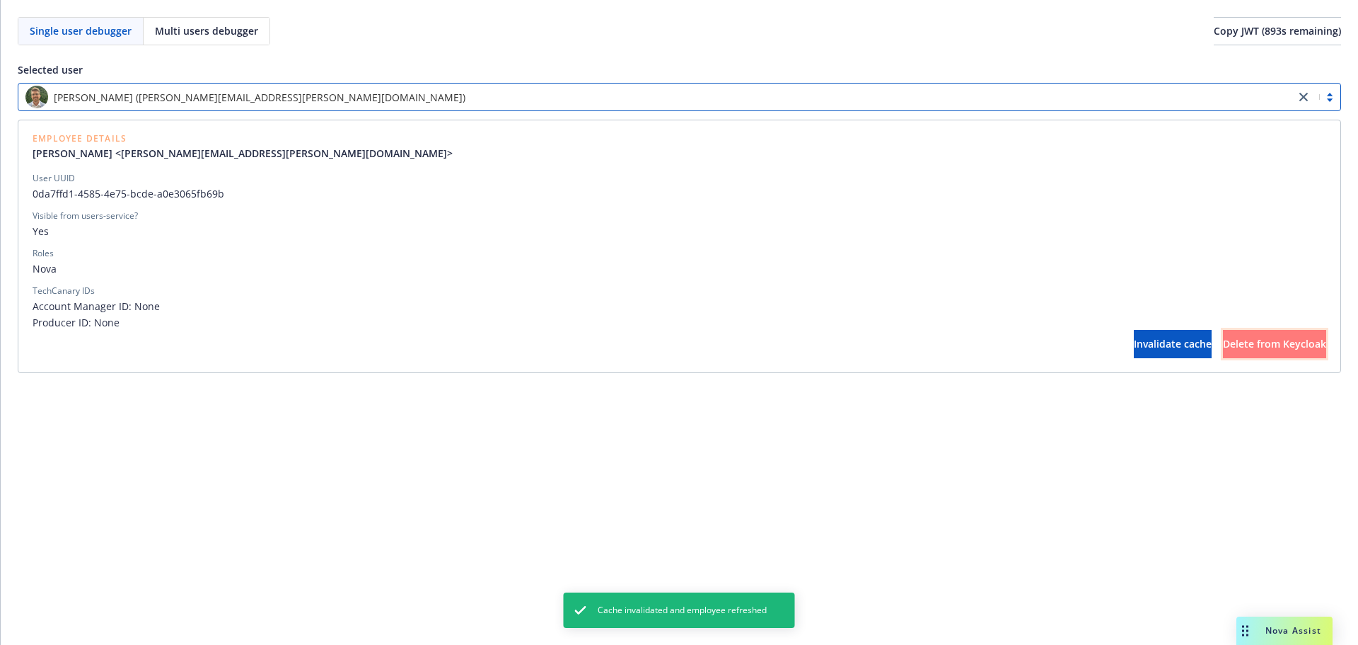
click at [1244, 337] on span "Delete from Keycloak" at bounding box center [1274, 343] width 103 height 13
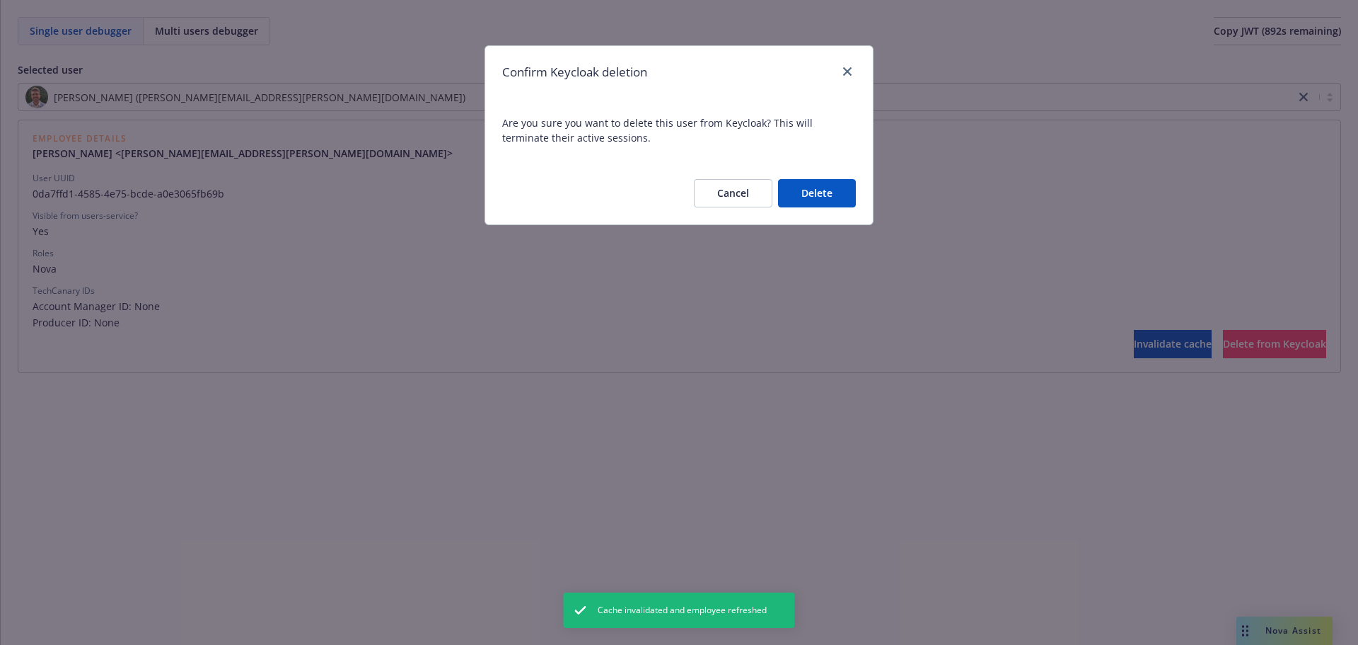
click at [793, 190] on button "Delete" at bounding box center [817, 193] width 78 height 28
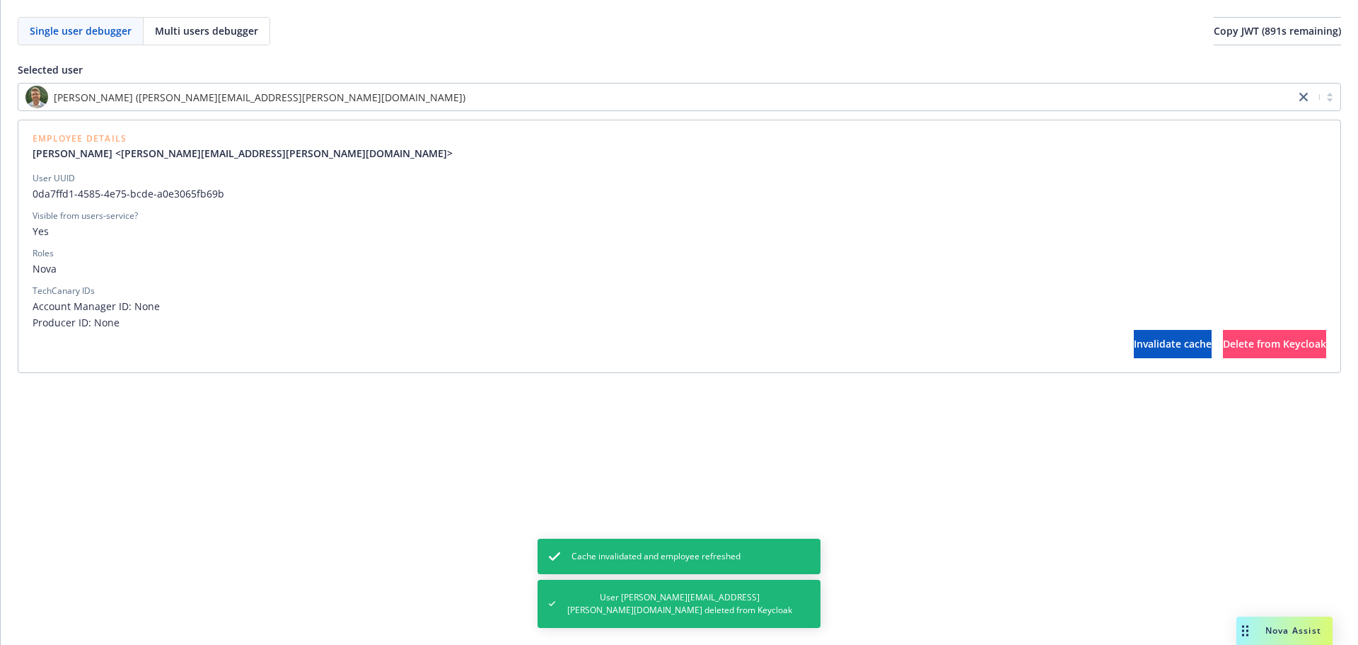
click at [1106, 362] on div "Employee Details Ted Wilson <ted.wilson@newfront.com> User UUID 0da7ffd1-4585-4…" at bounding box center [680, 246] width 1324 height 253
drag, startPoint x: 1102, startPoint y: 350, endPoint x: 880, endPoint y: 279, distance: 233.1
click at [1134, 350] on button "Invalidate cache" at bounding box center [1173, 344] width 78 height 28
click at [631, 221] on div "Visible from users-service?" at bounding box center [680, 215] width 1294 height 13
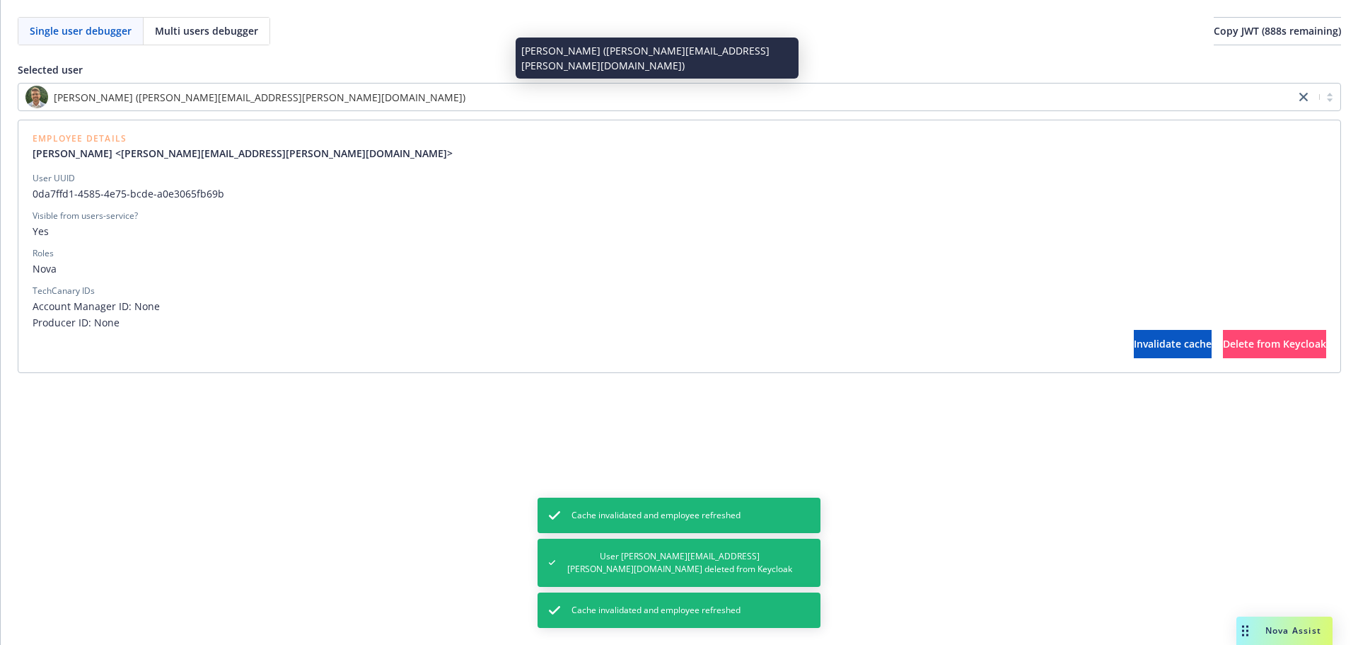
click at [458, 105] on div "[PERSON_NAME] ([PERSON_NAME][EMAIL_ADDRESS][PERSON_NAME][DOMAIN_NAME])" at bounding box center [656, 97] width 1263 height 23
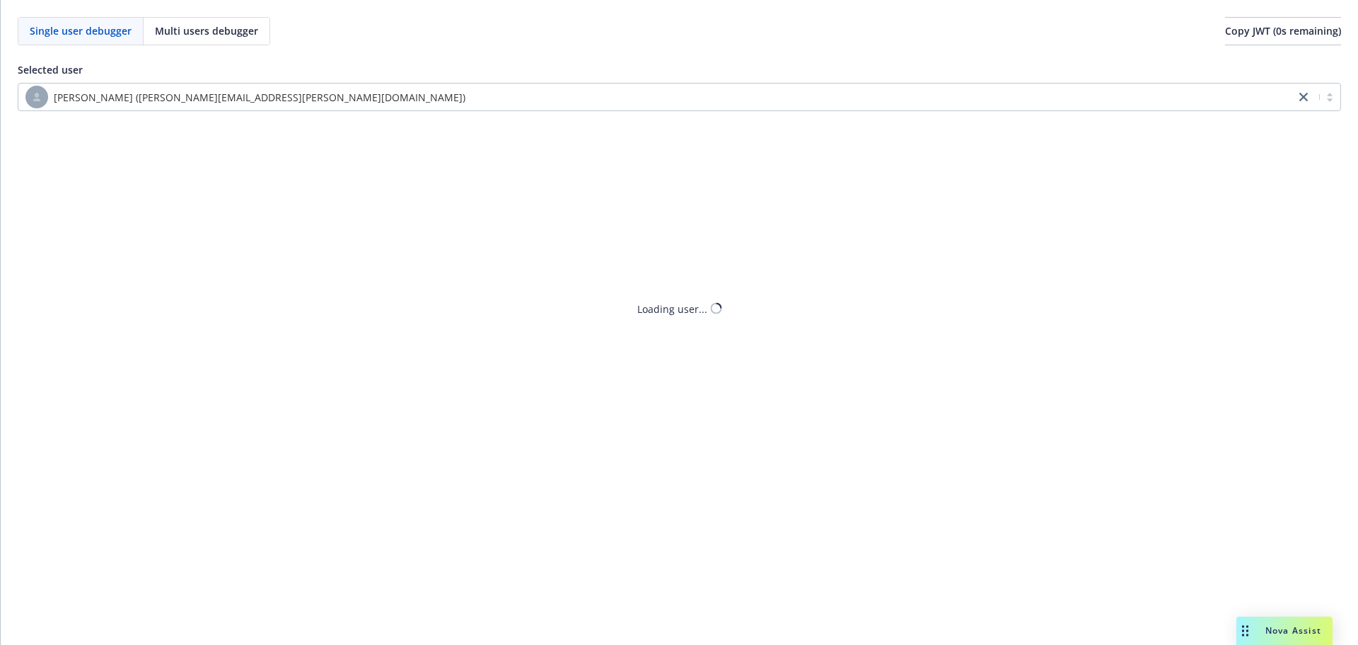
click at [417, 109] on div "[PERSON_NAME] ([PERSON_NAME][EMAIL_ADDRESS][PERSON_NAME][DOMAIN_NAME])" at bounding box center [656, 96] width 1277 height 25
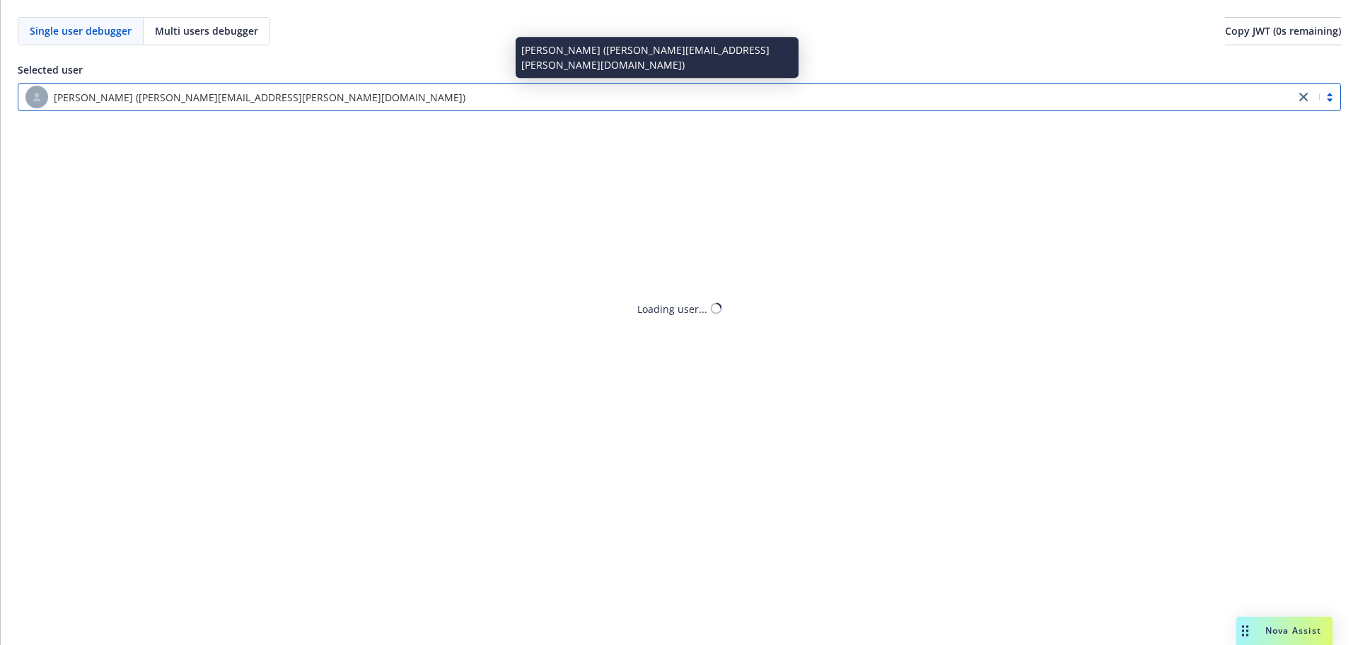
click at [412, 99] on div "[PERSON_NAME] ([PERSON_NAME][EMAIL_ADDRESS][PERSON_NAME][DOMAIN_NAME])" at bounding box center [656, 97] width 1263 height 23
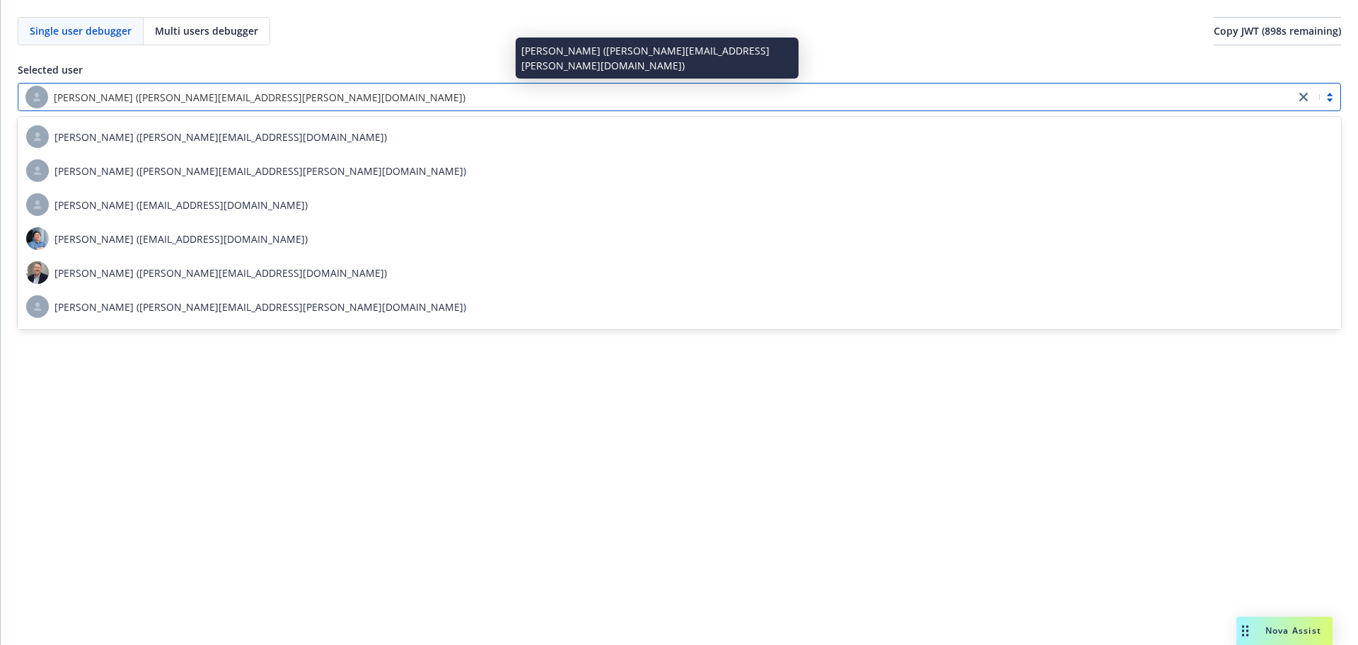
scroll to position [5872, 0]
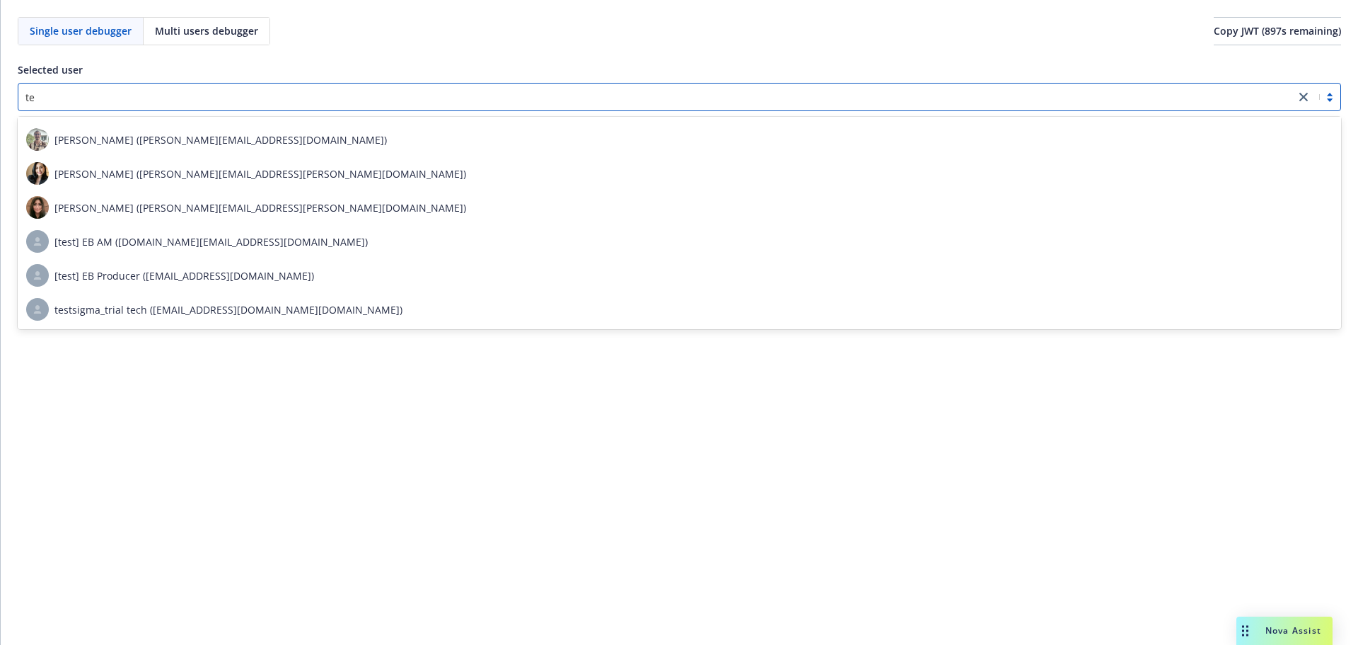
type input "[PERSON_NAME]"
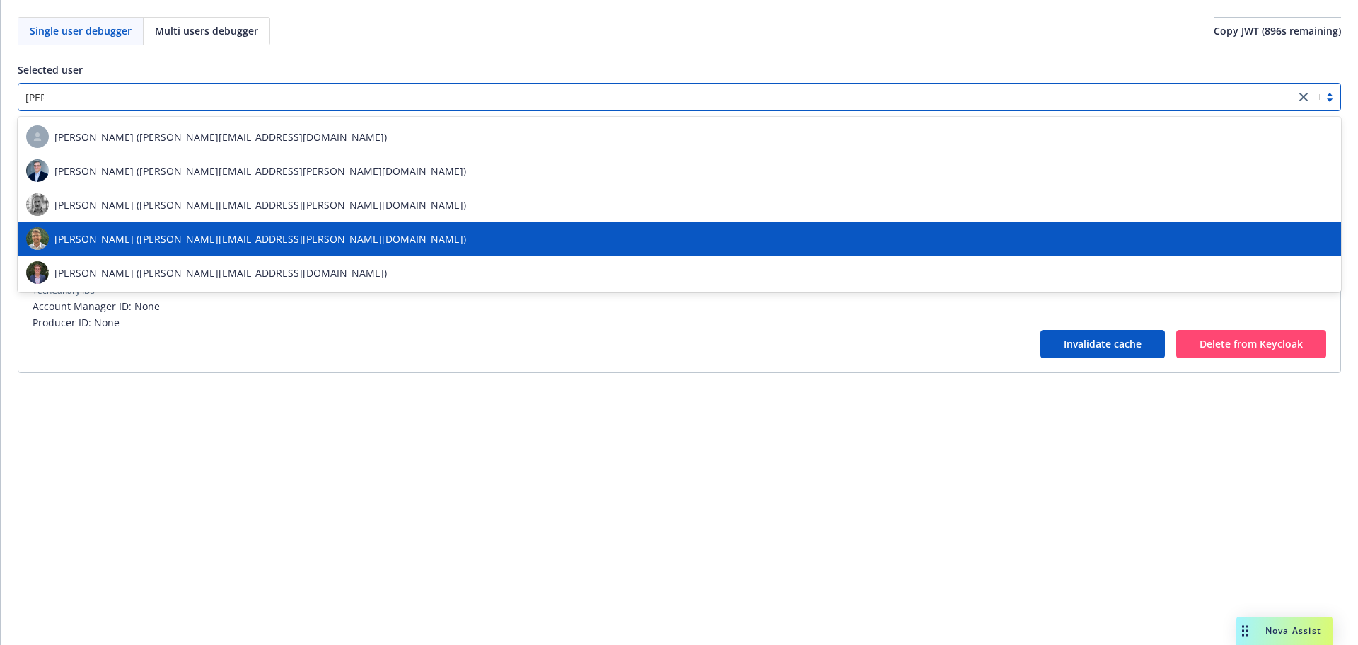
click at [272, 247] on div "[PERSON_NAME] ([PERSON_NAME][EMAIL_ADDRESS][PERSON_NAME][DOMAIN_NAME])" at bounding box center [679, 238] width 1307 height 23
